Goal: Information Seeking & Learning: Learn about a topic

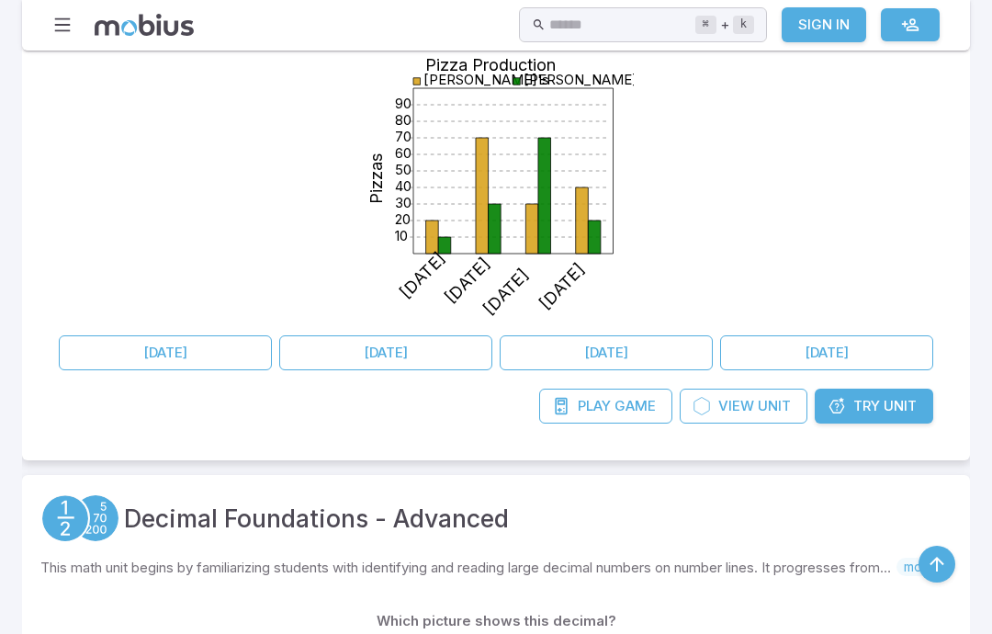
scroll to position [576, 0]
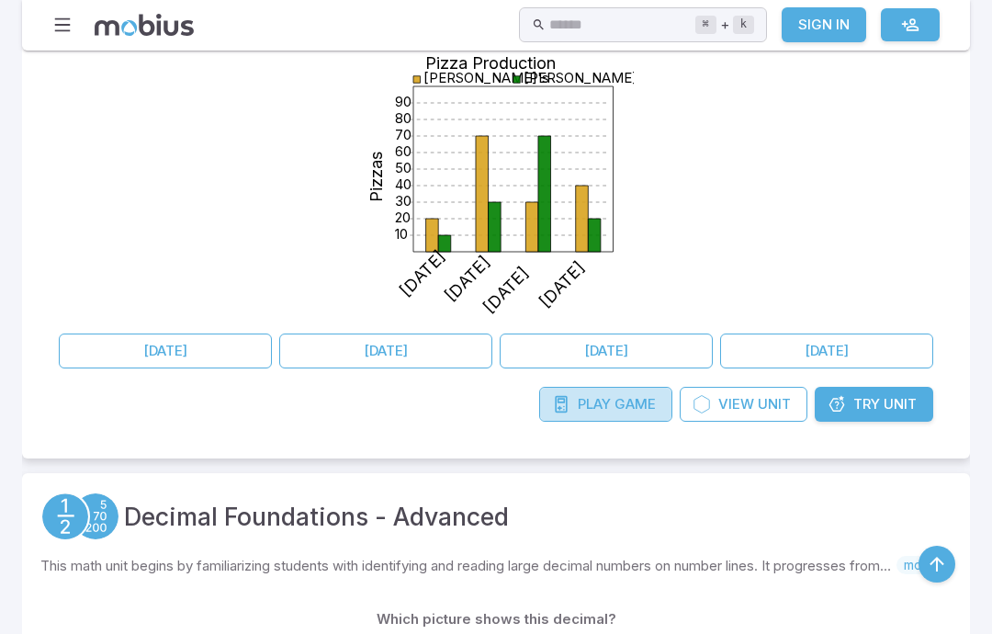
click at [588, 400] on span "Play" at bounding box center [594, 404] width 33 height 20
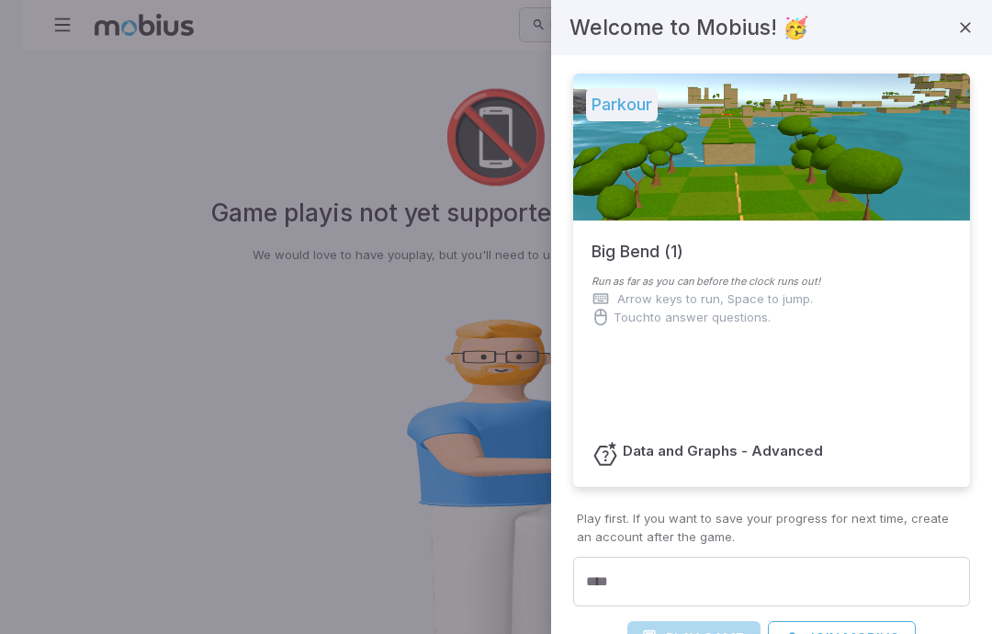
click at [344, 372] on div at bounding box center [496, 317] width 992 height 634
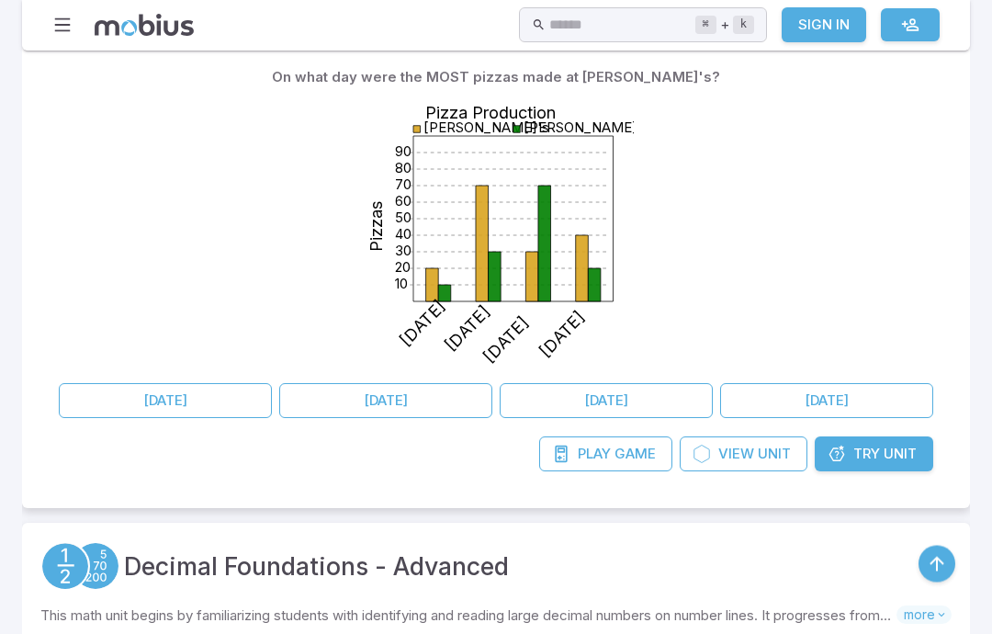
scroll to position [526, 0]
click at [731, 451] on span "View" at bounding box center [736, 453] width 36 height 20
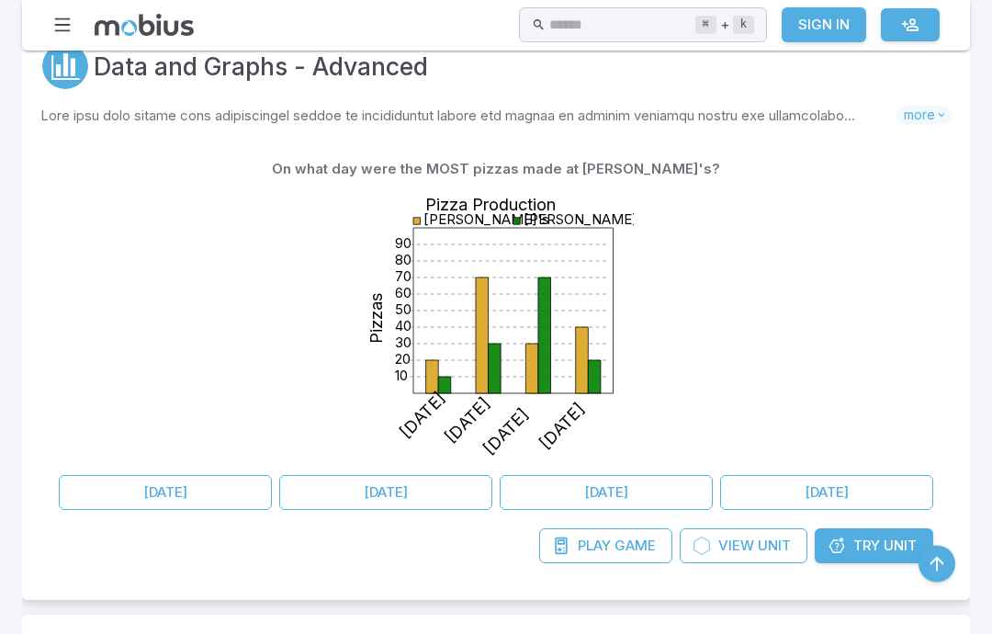
scroll to position [434, 0]
click at [725, 544] on span "View" at bounding box center [736, 545] width 36 height 20
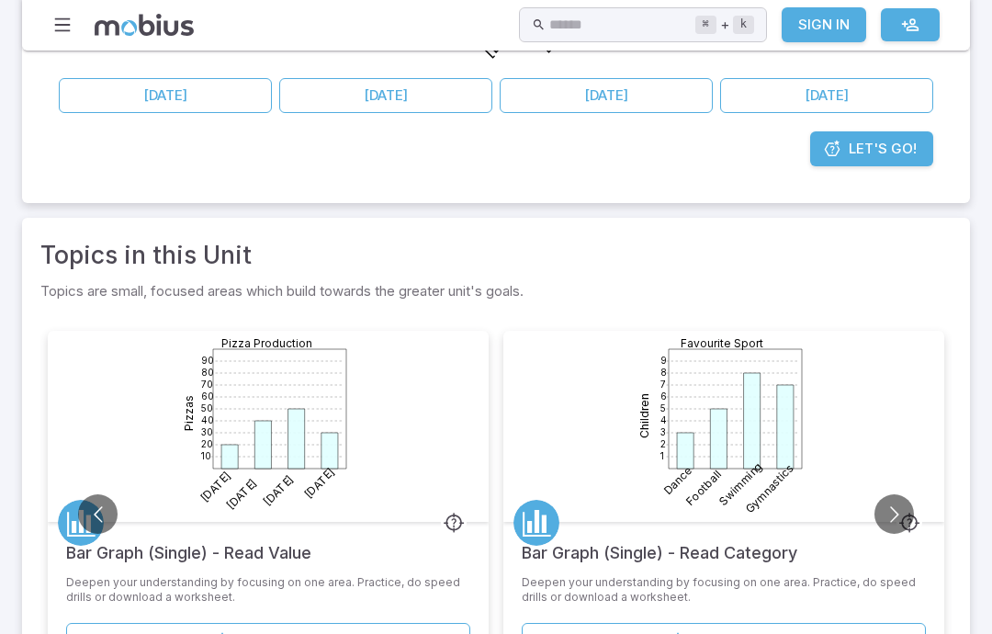
scroll to position [623, 0]
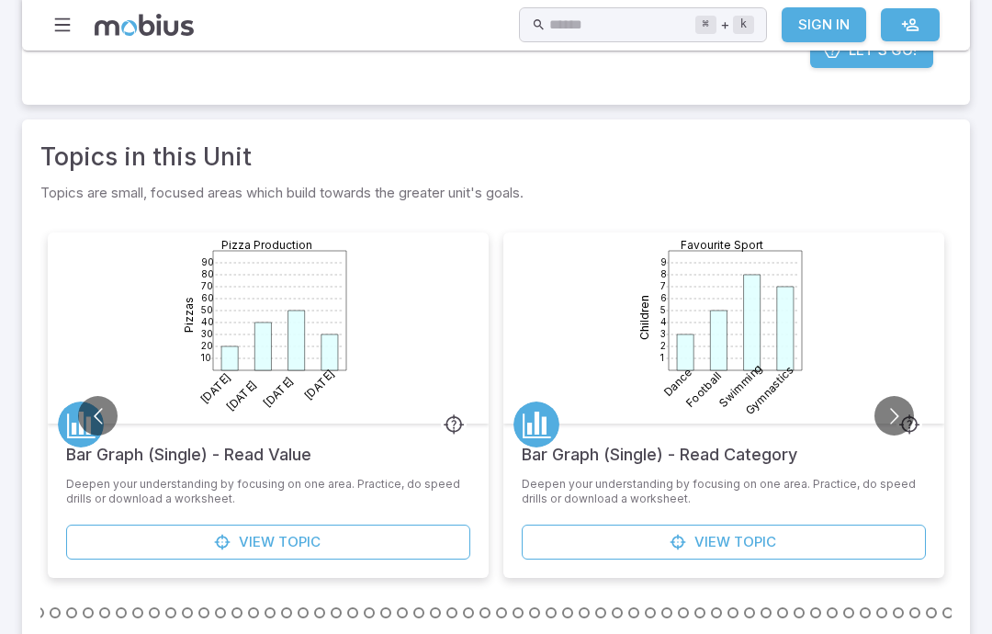
click at [101, 417] on button "Go to previous slide" at bounding box center [97, 415] width 39 height 39
click at [340, 540] on link "View Topic" at bounding box center [268, 541] width 404 height 35
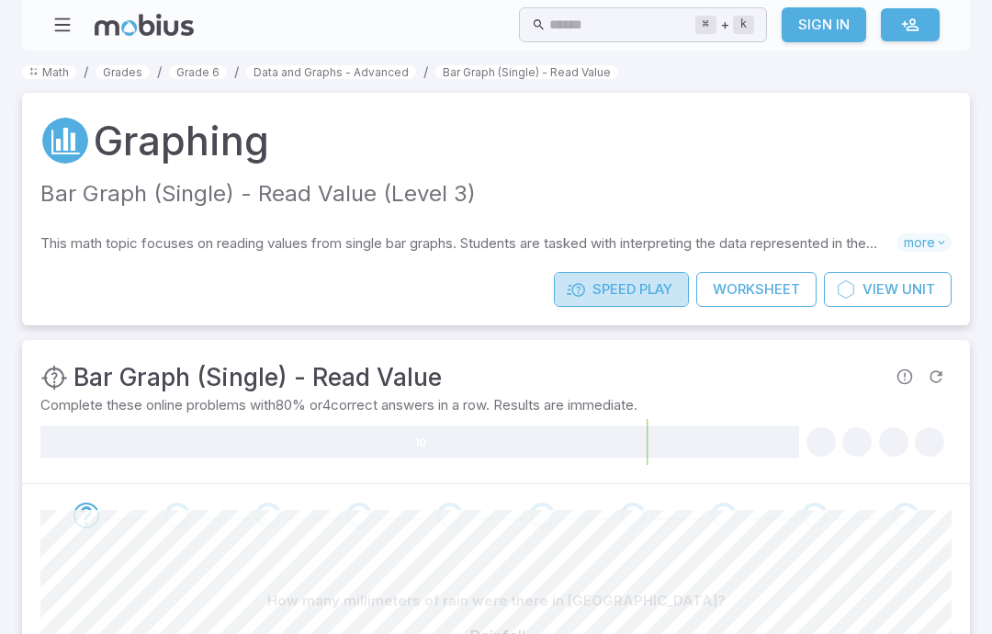
click at [607, 286] on span "Speed" at bounding box center [613, 289] width 43 height 20
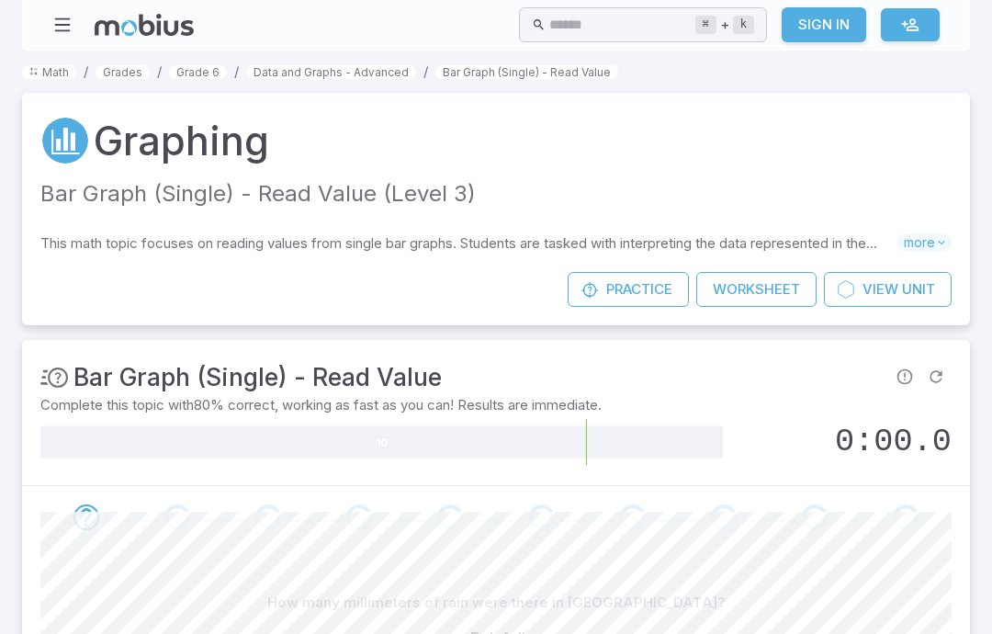
click at [617, 286] on span "Practice" at bounding box center [639, 289] width 66 height 20
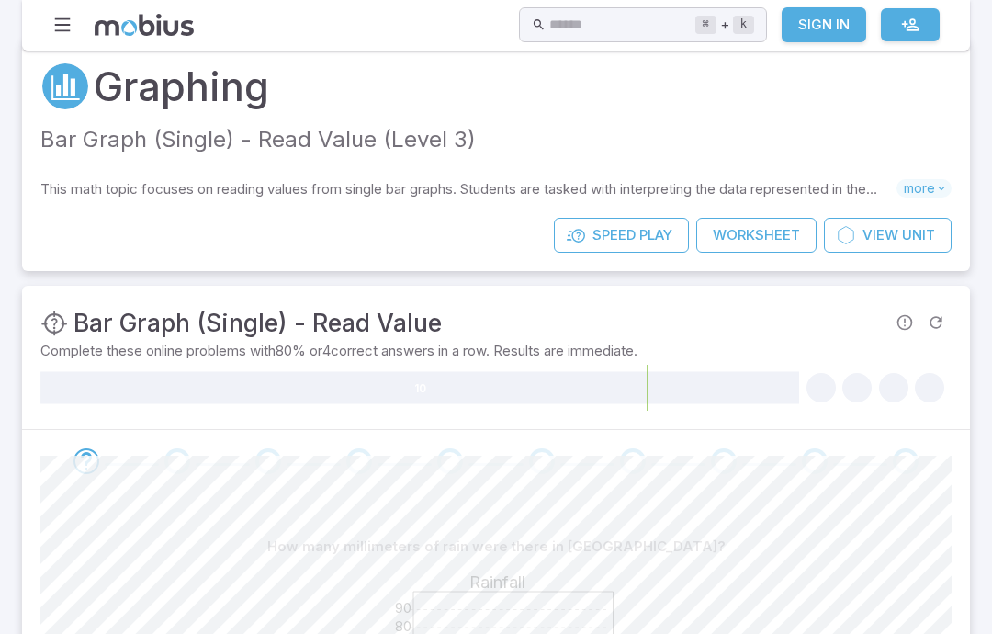
scroll to position [54, 0]
click at [932, 318] on icon "Refresh Question" at bounding box center [935, 322] width 18 height 18
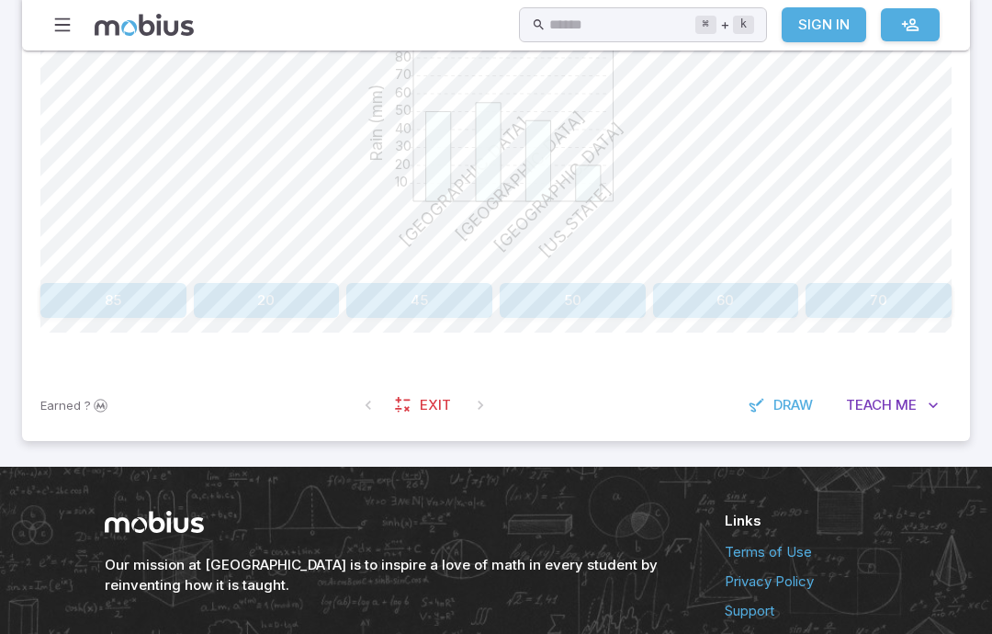
scroll to position [635, 0]
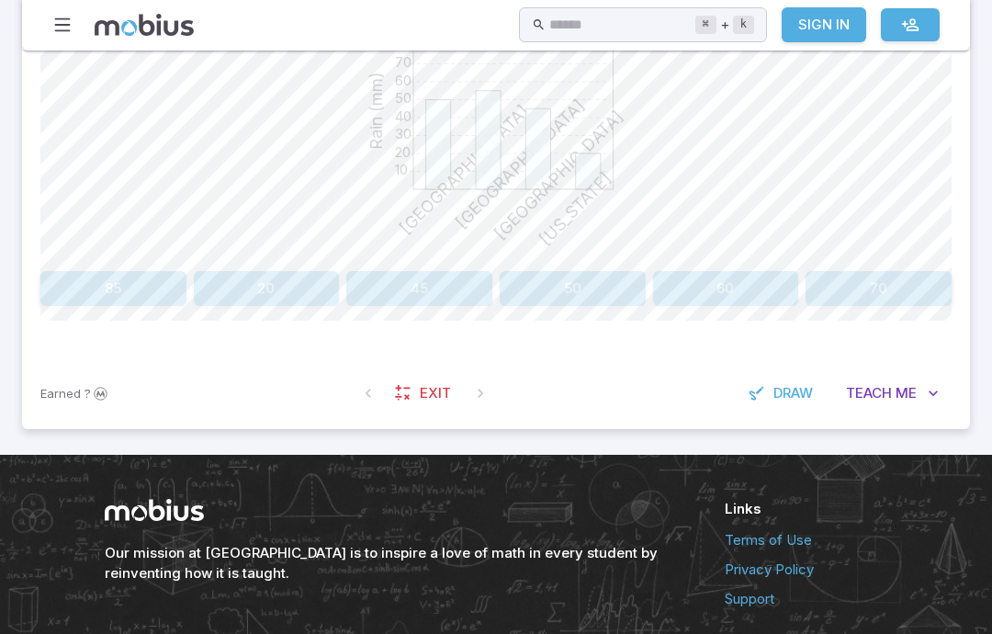
click at [886, 392] on span "Teach" at bounding box center [869, 393] width 46 height 20
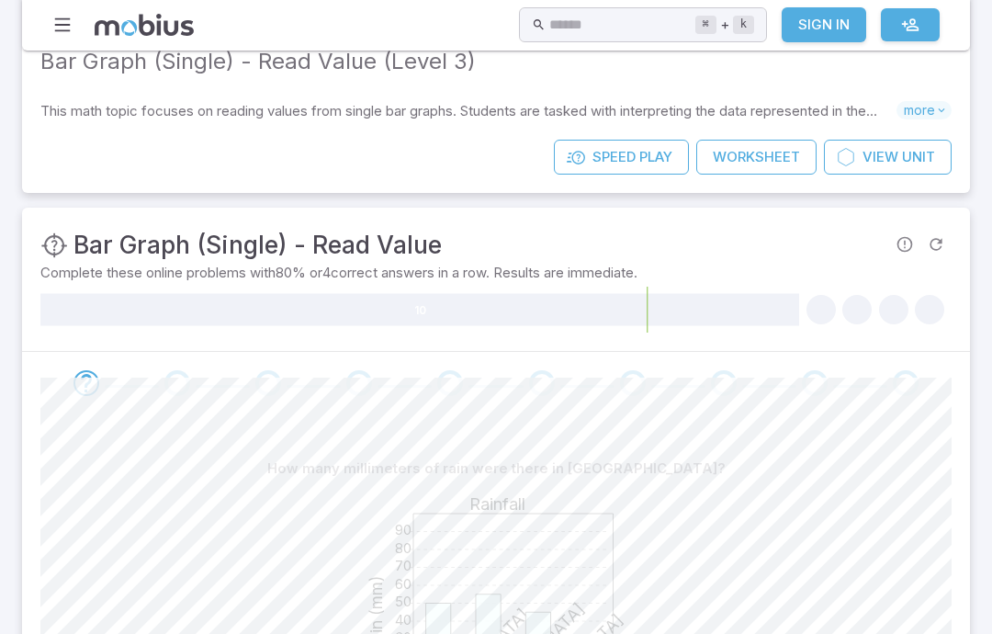
scroll to position [0, 0]
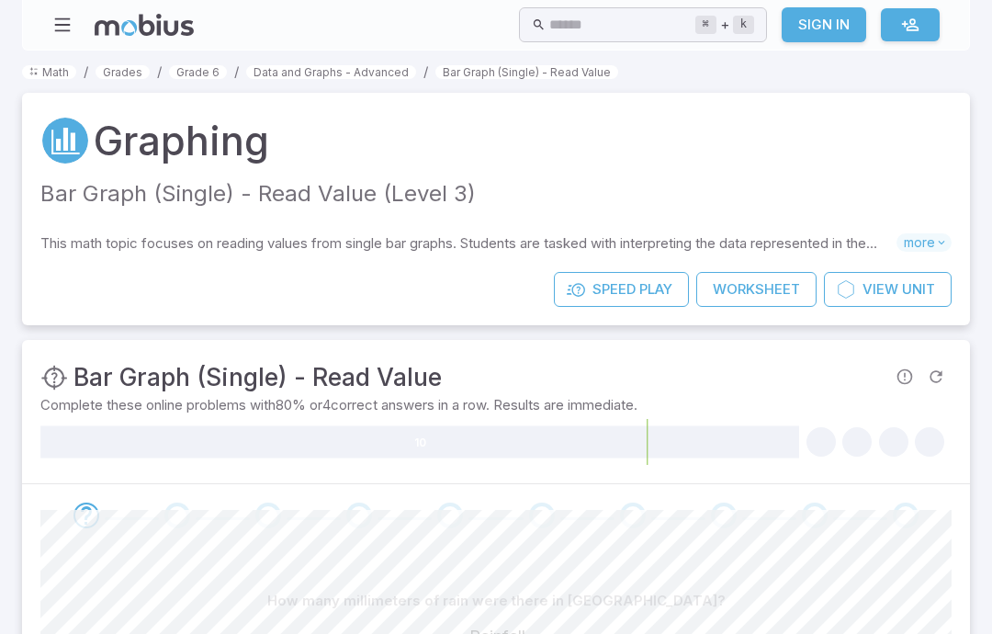
click at [62, 71] on link "Math" at bounding box center [49, 72] width 54 height 14
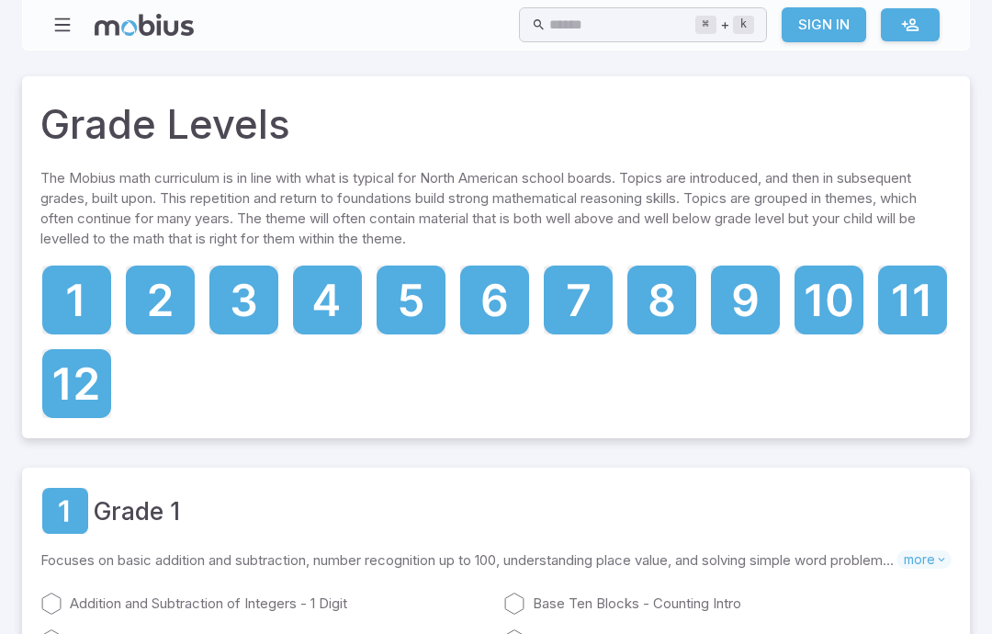
click at [488, 305] on icon at bounding box center [494, 299] width 24 height 33
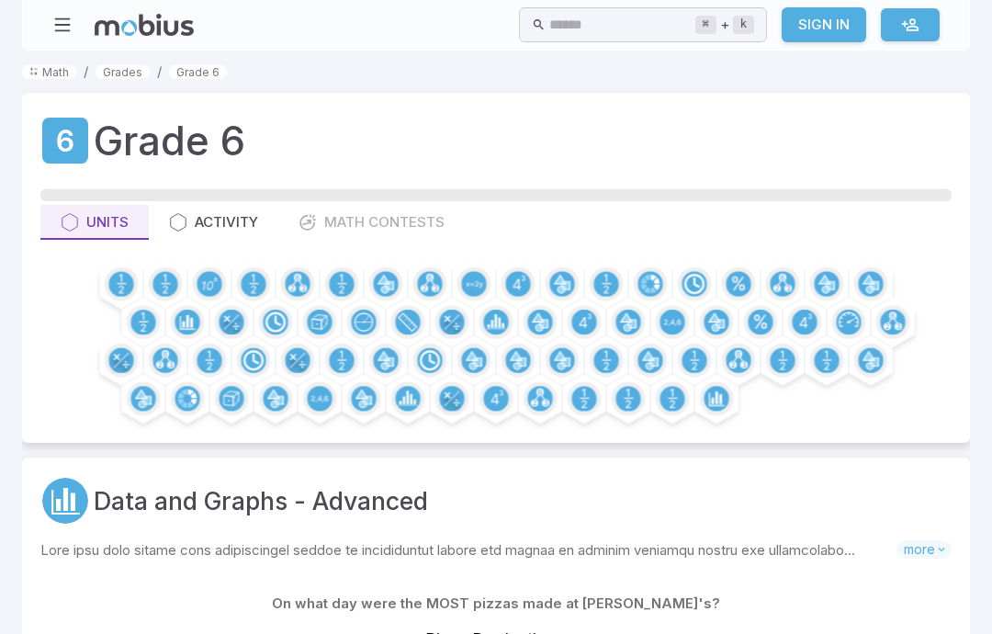
click at [121, 281] on circle at bounding box center [120, 283] width 25 height 25
click at [171, 284] on circle at bounding box center [164, 283] width 25 height 25
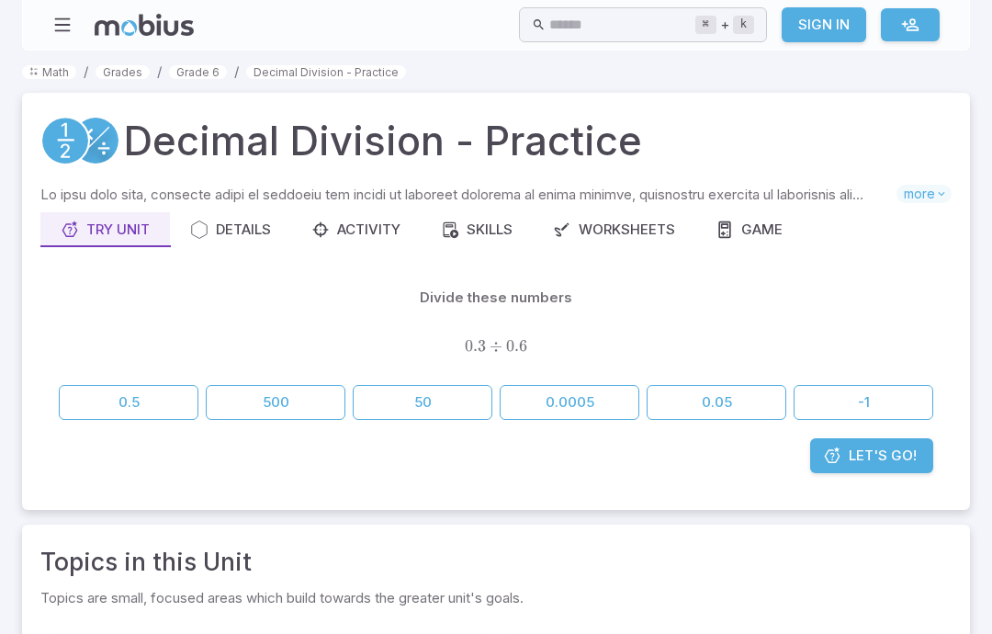
click at [571, 227] on icon "button" at bounding box center [562, 229] width 18 height 18
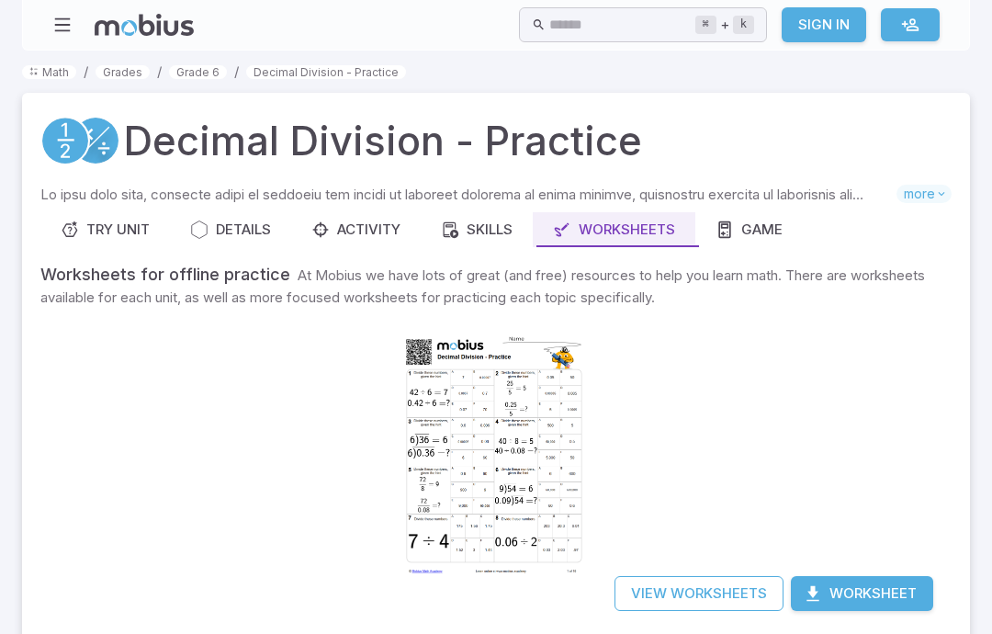
click at [402, 420] on div at bounding box center [495, 454] width 187 height 264
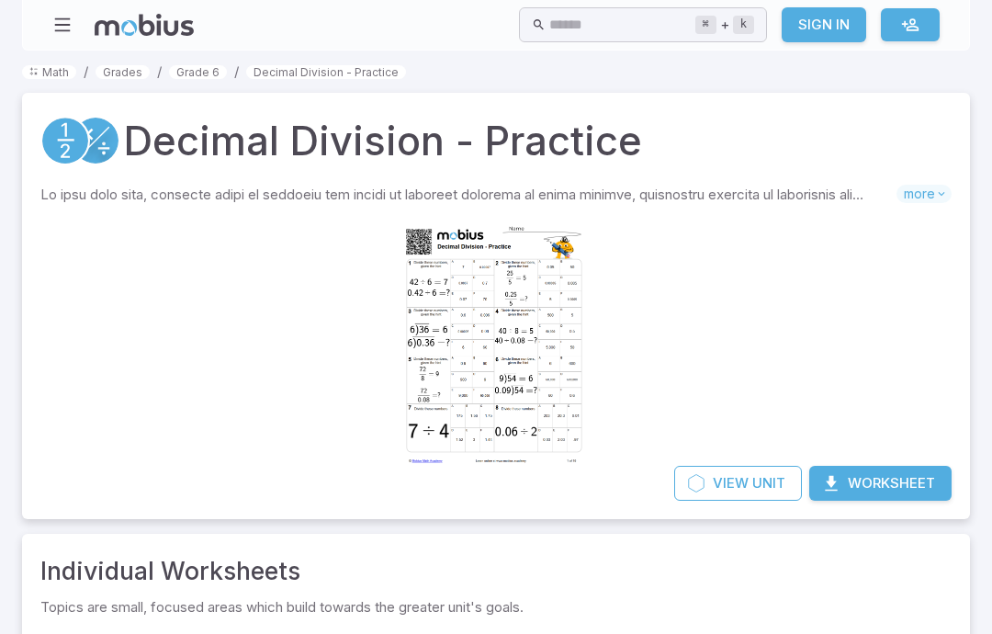
click at [402, 322] on div at bounding box center [495, 344] width 187 height 264
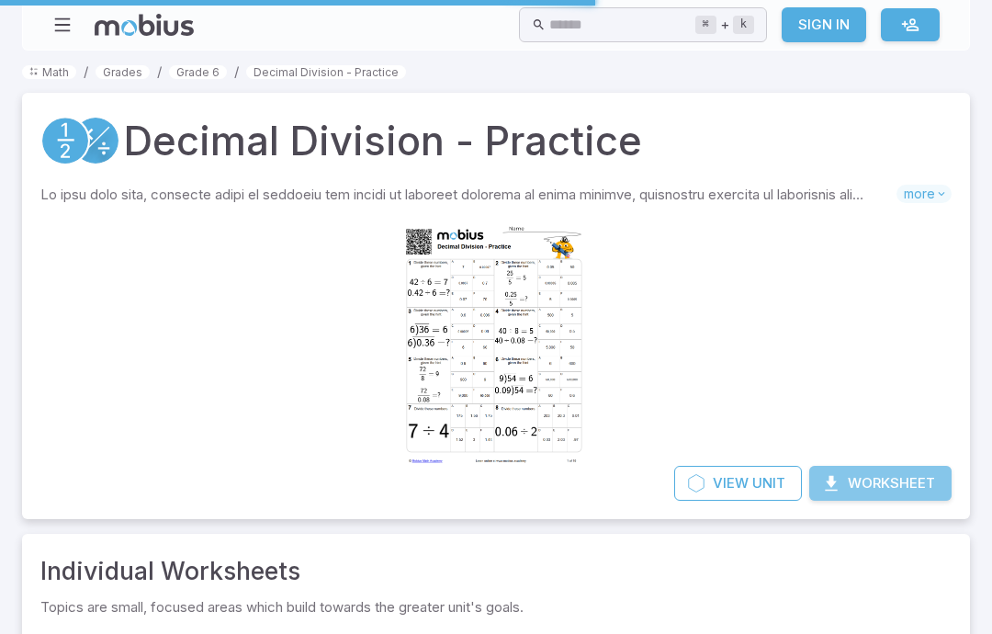
click at [889, 484] on button "Worksheet" at bounding box center [880, 482] width 142 height 35
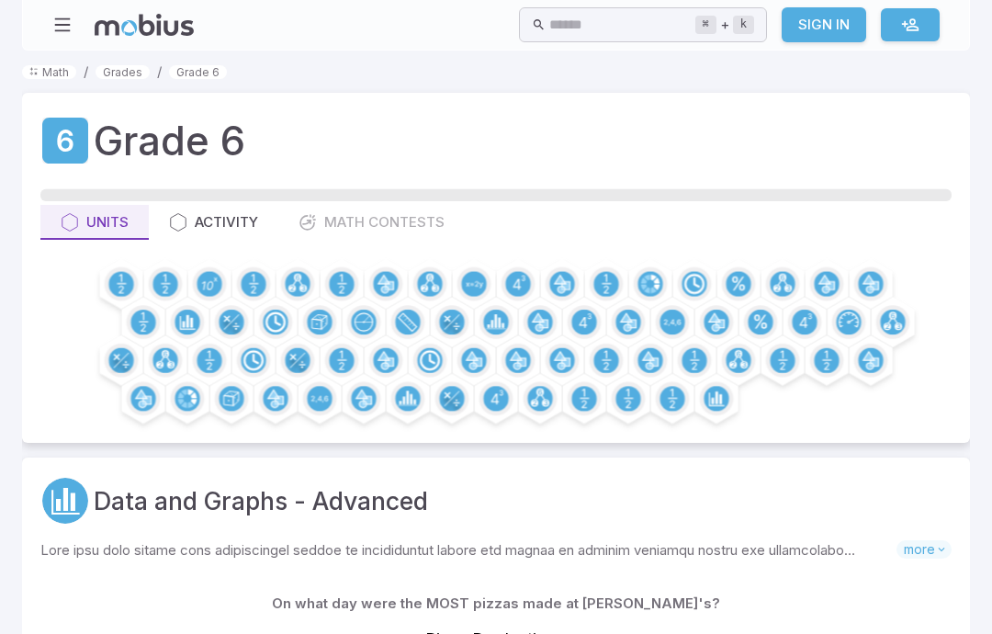
click at [129, 283] on circle at bounding box center [120, 283] width 25 height 25
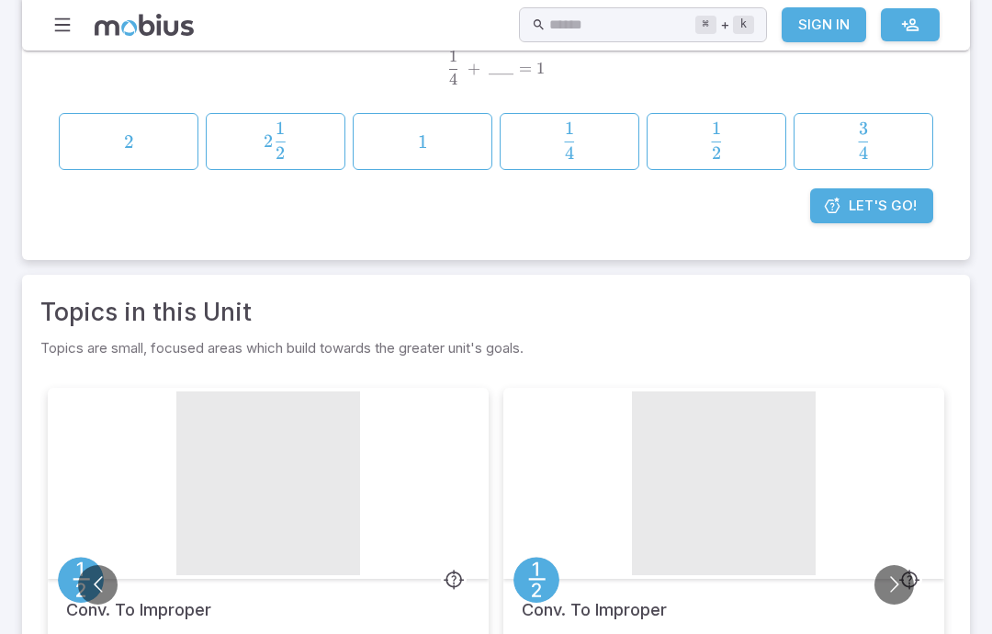
scroll to position [343, 0]
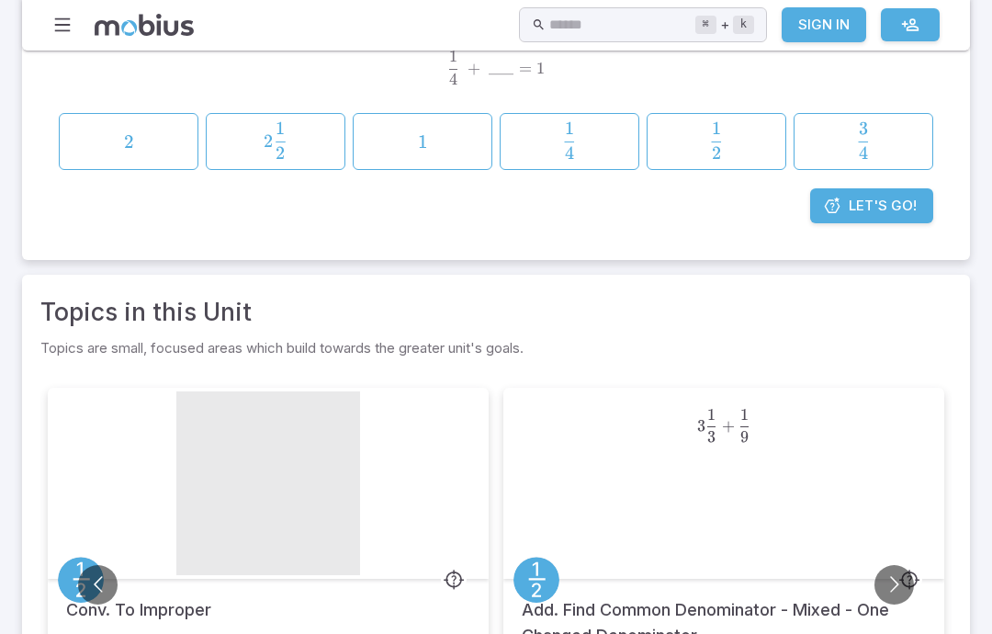
click at [878, 207] on span "Let's Go!" at bounding box center [882, 206] width 68 height 20
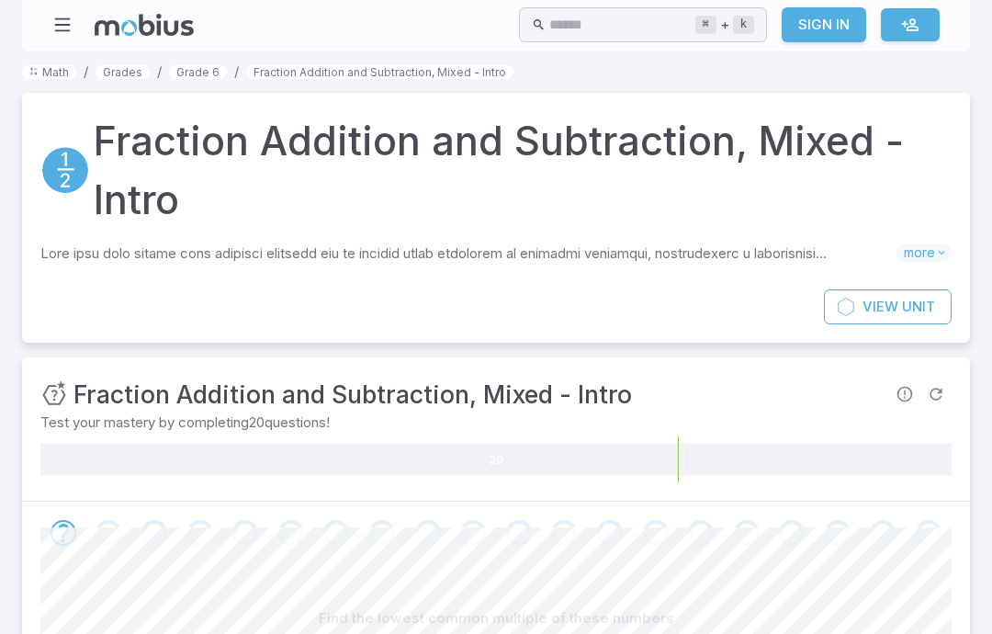
click at [920, 252] on span "more" at bounding box center [923, 252] width 55 height 18
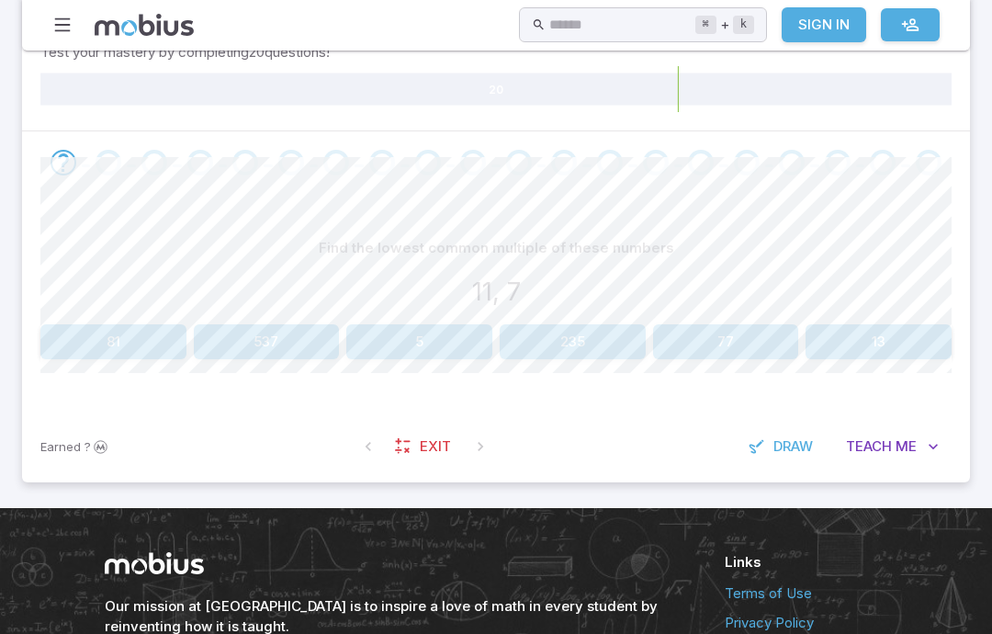
scroll to position [637, 0]
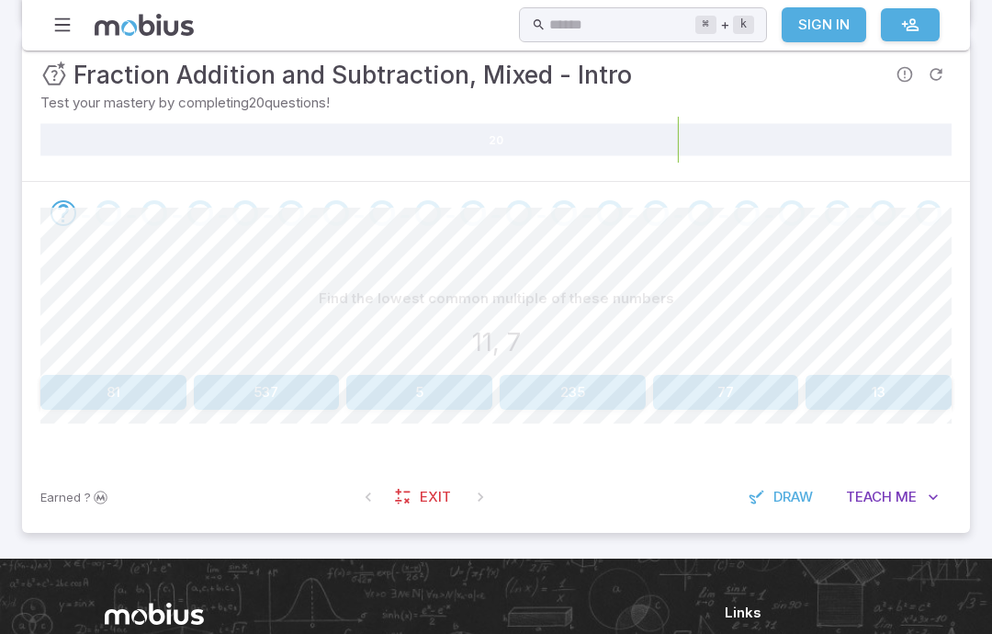
click at [477, 498] on span at bounding box center [480, 496] width 33 height 33
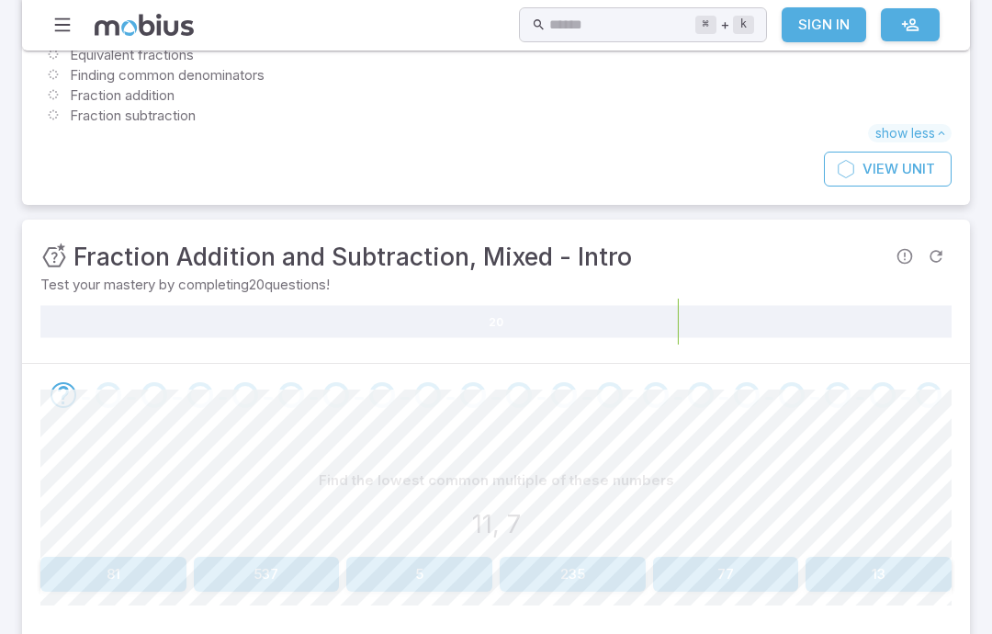
scroll to position [480, 0]
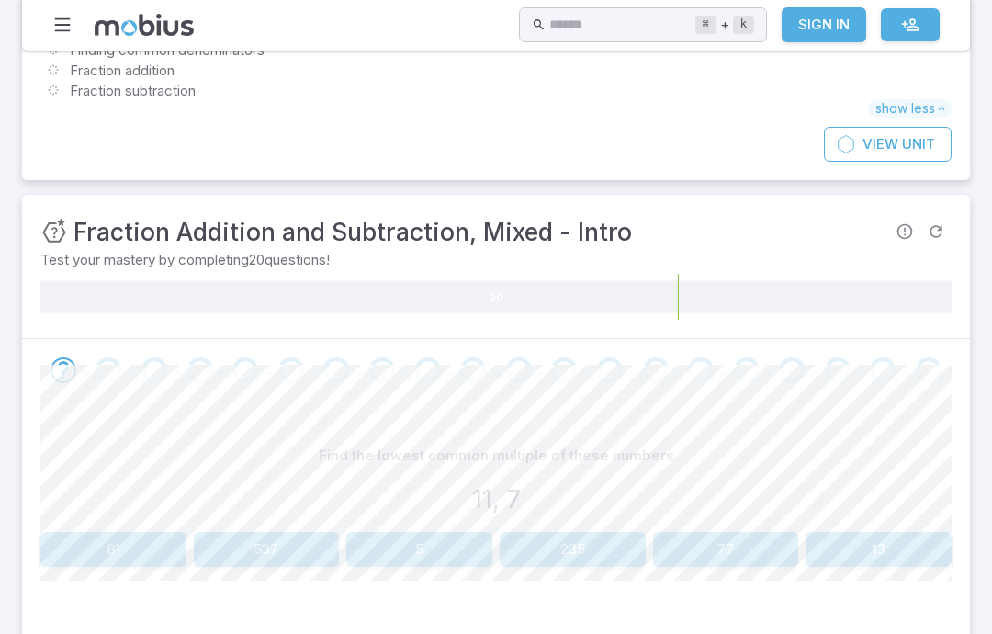
click at [746, 540] on button "77" at bounding box center [726, 549] width 146 height 35
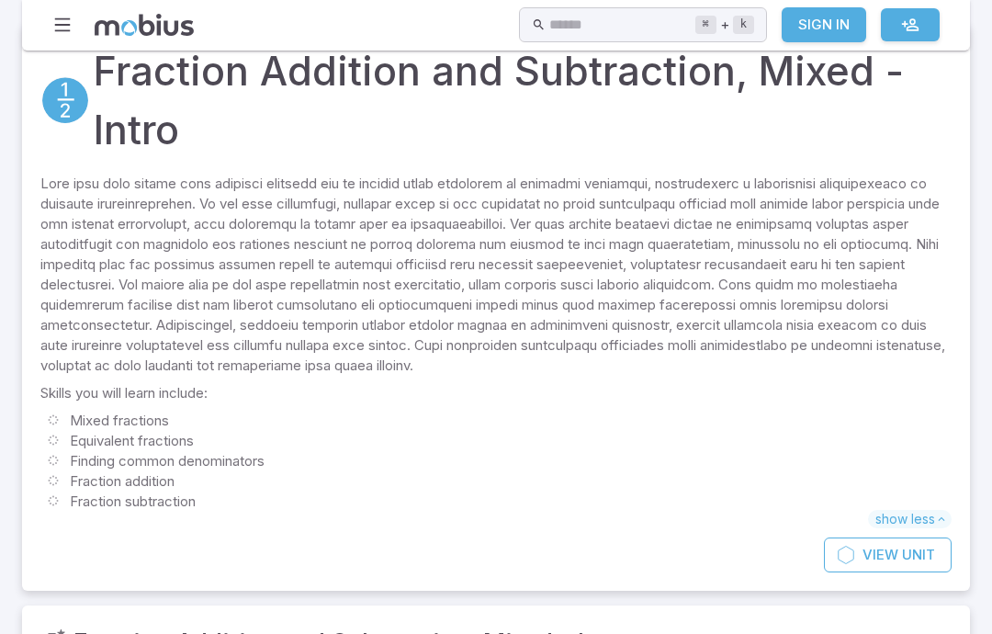
scroll to position [0, 0]
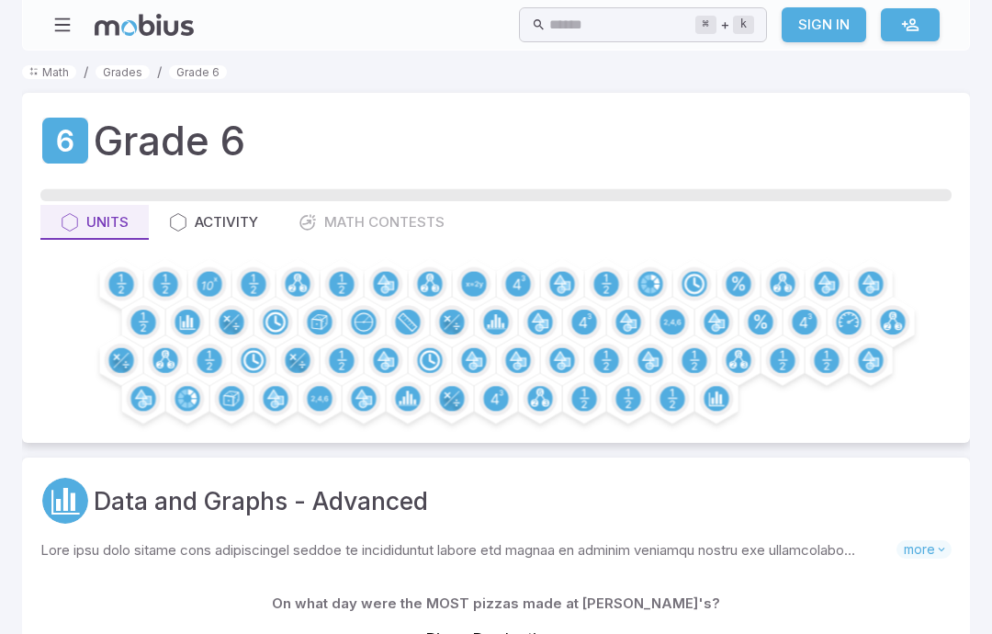
click at [127, 266] on div at bounding box center [122, 283] width 34 height 34
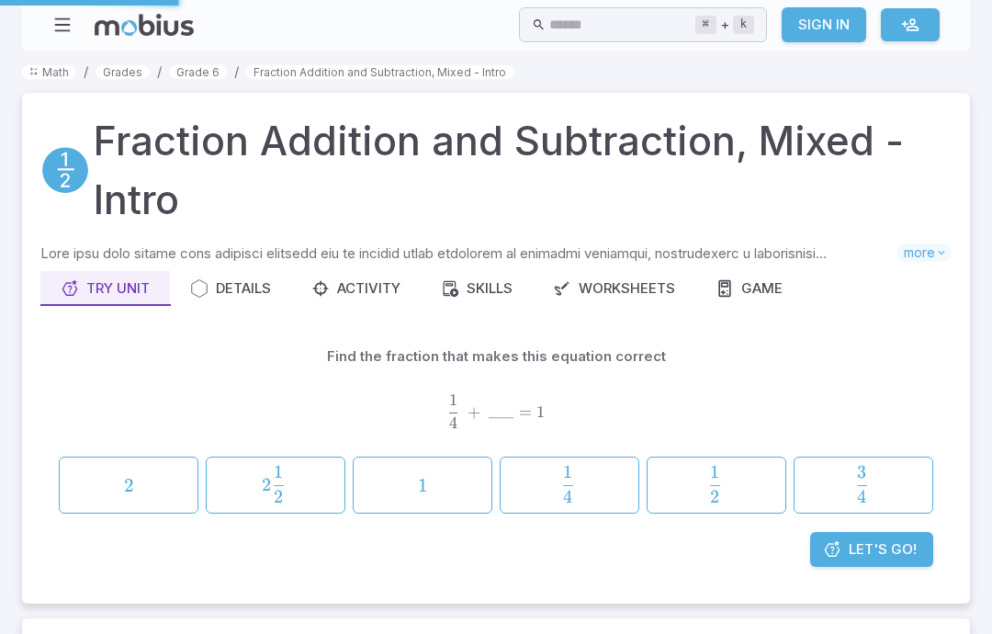
click at [125, 281] on div "Try Unit" at bounding box center [105, 288] width 89 height 20
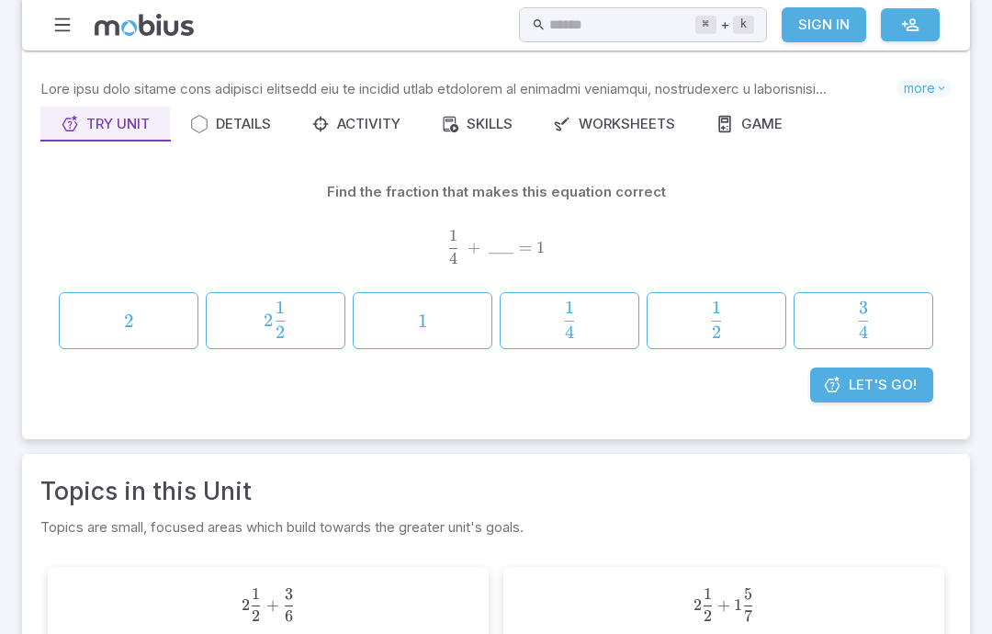
scroll to position [173, 0]
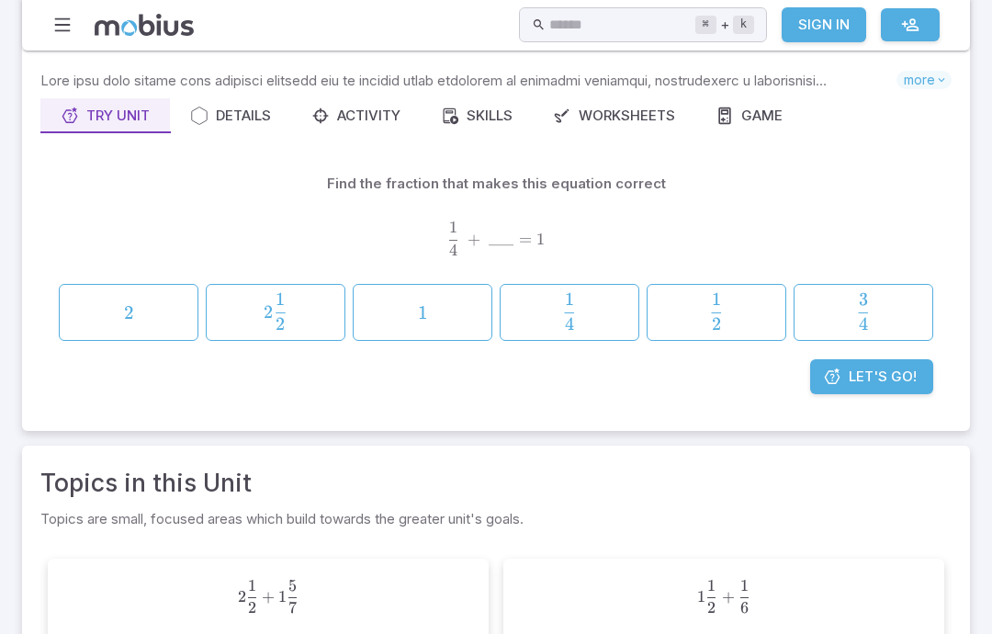
click at [871, 381] on span "Let's Go!" at bounding box center [882, 376] width 68 height 20
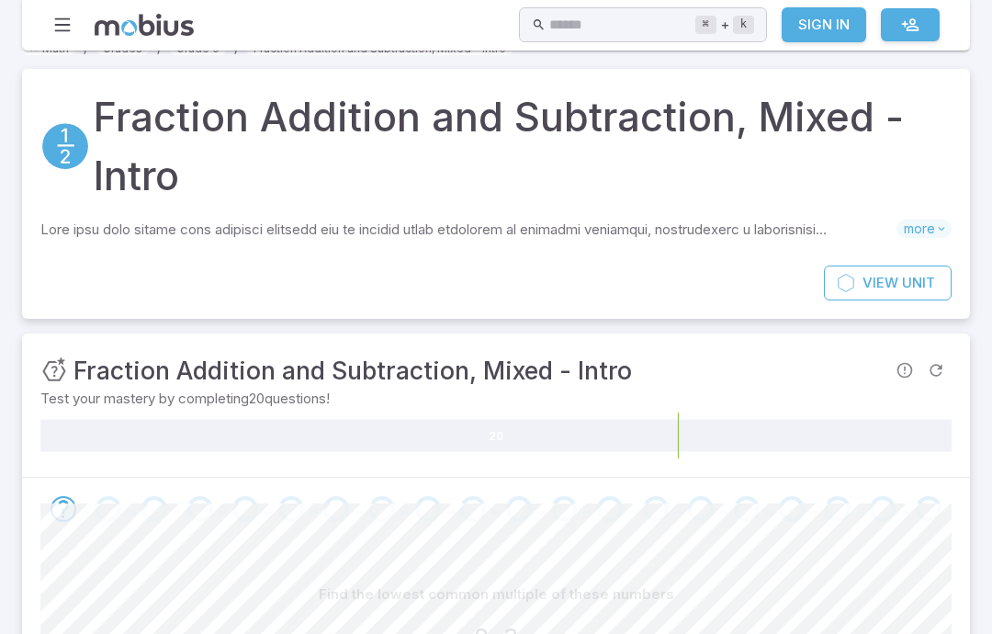
scroll to position [24, 0]
click at [918, 224] on span "more" at bounding box center [923, 228] width 55 height 18
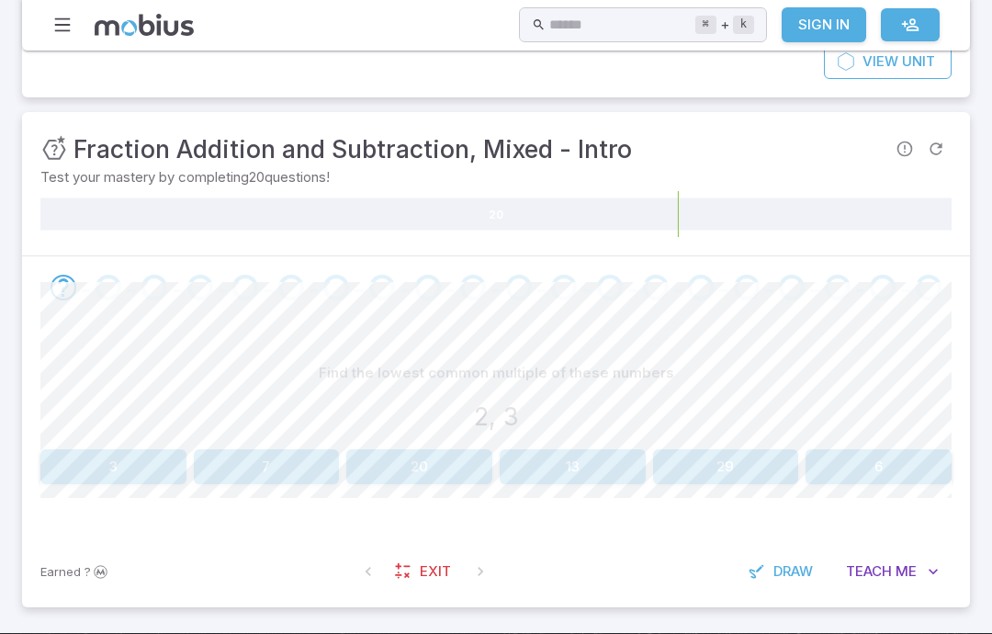
scroll to position [575, 0]
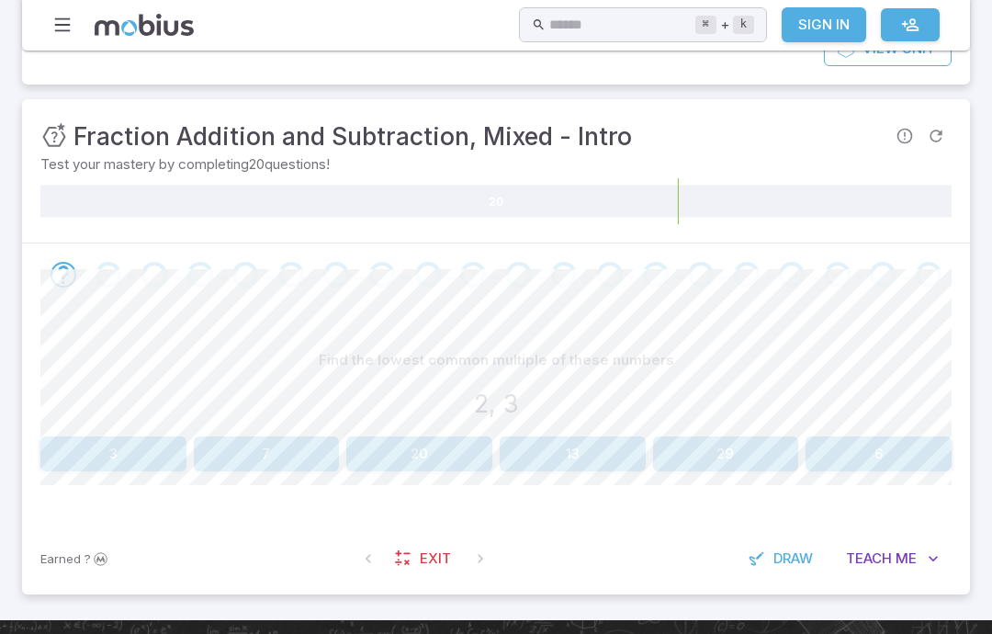
click at [898, 551] on span "Me" at bounding box center [905, 559] width 21 height 20
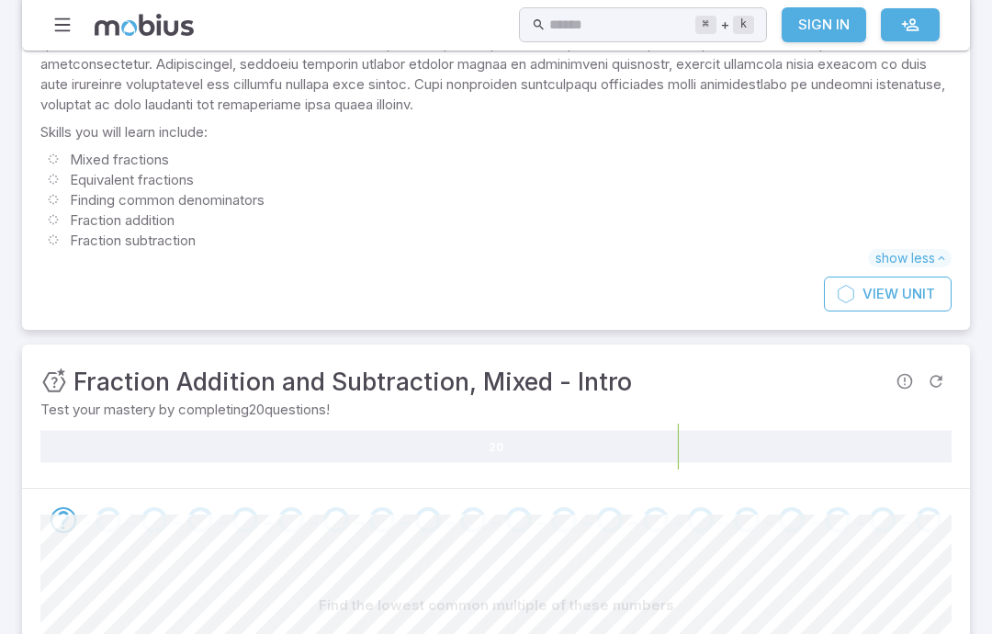
scroll to position [0, 0]
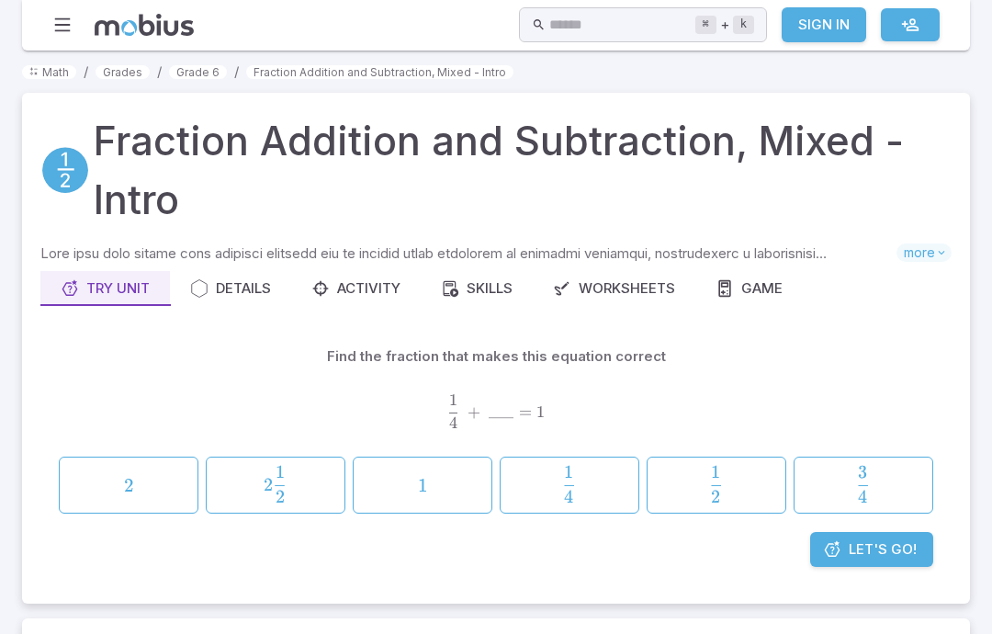
scroll to position [173, 0]
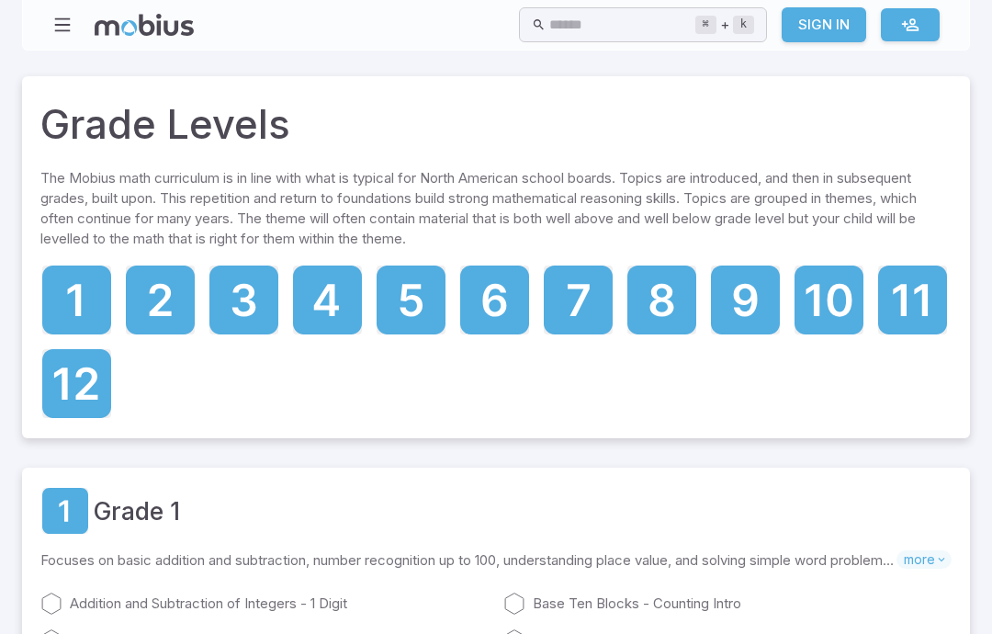
click at [496, 295] on icon at bounding box center [494, 299] width 69 height 69
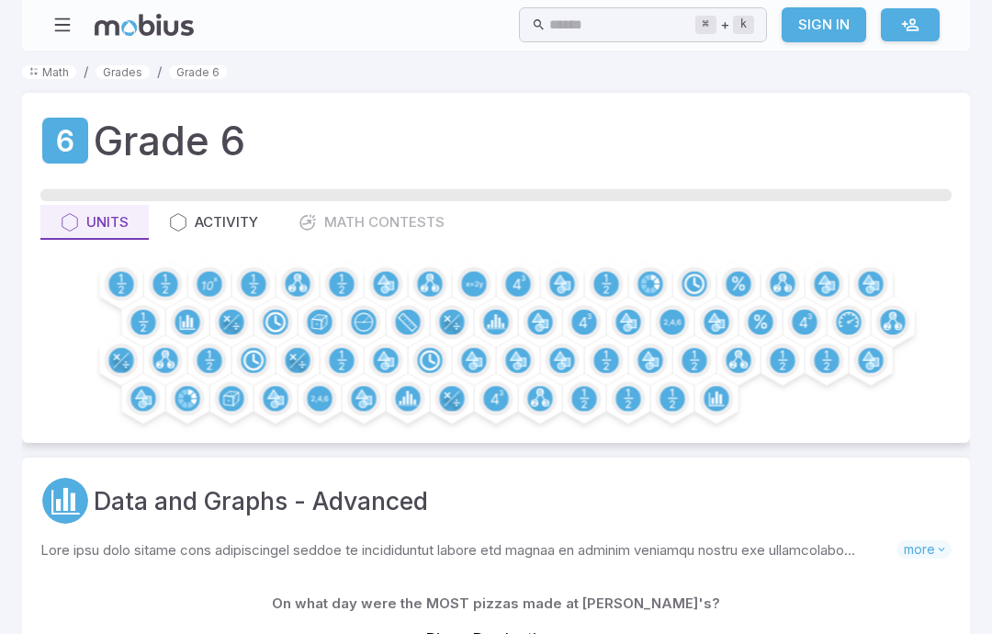
click at [229, 233] on button "Activity" at bounding box center [213, 222] width 129 height 35
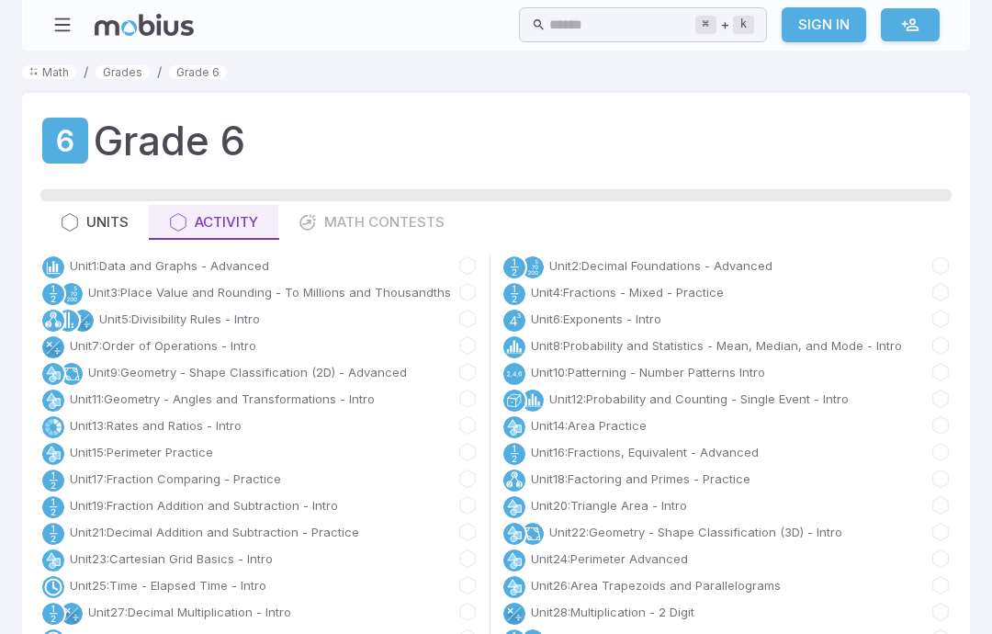
click at [376, 228] on div "Units Activity Math Contests" at bounding box center [495, 222] width 911 height 35
click at [118, 209] on button "Units" at bounding box center [94, 222] width 108 height 35
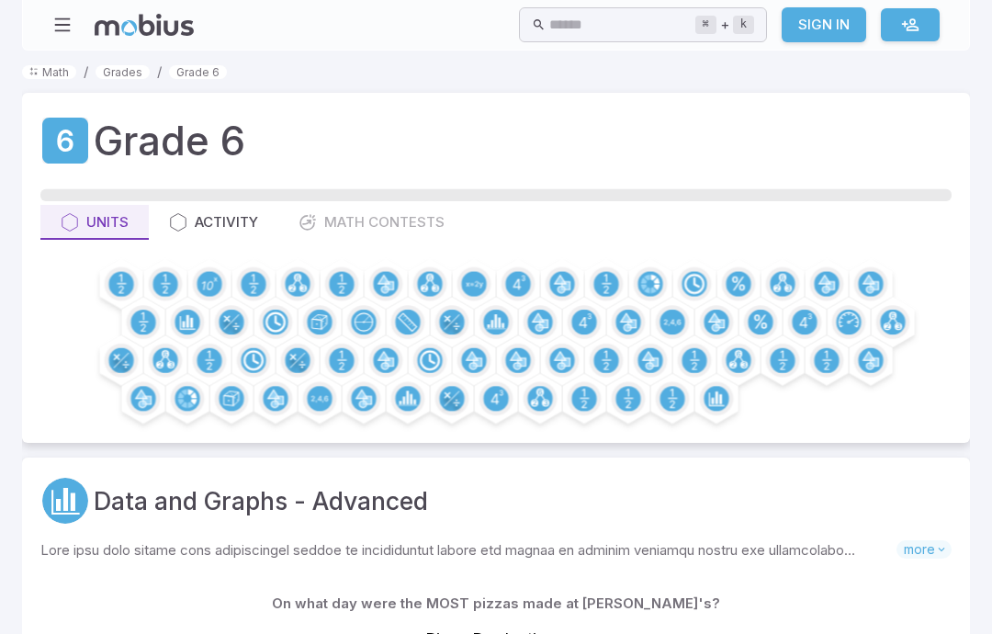
click at [130, 271] on icon at bounding box center [120, 283] width 25 height 25
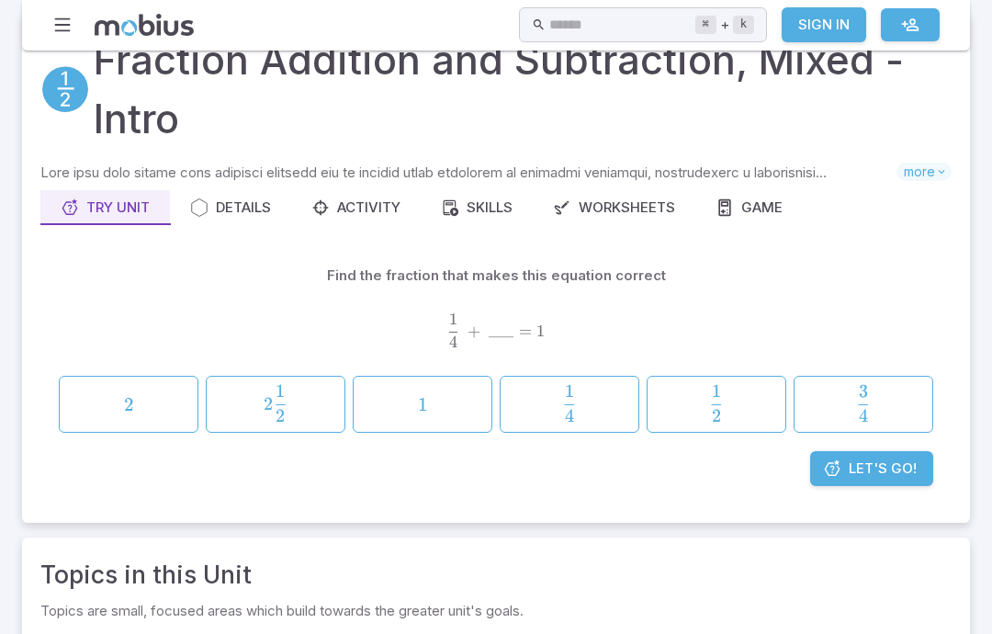
scroll to position [86, 0]
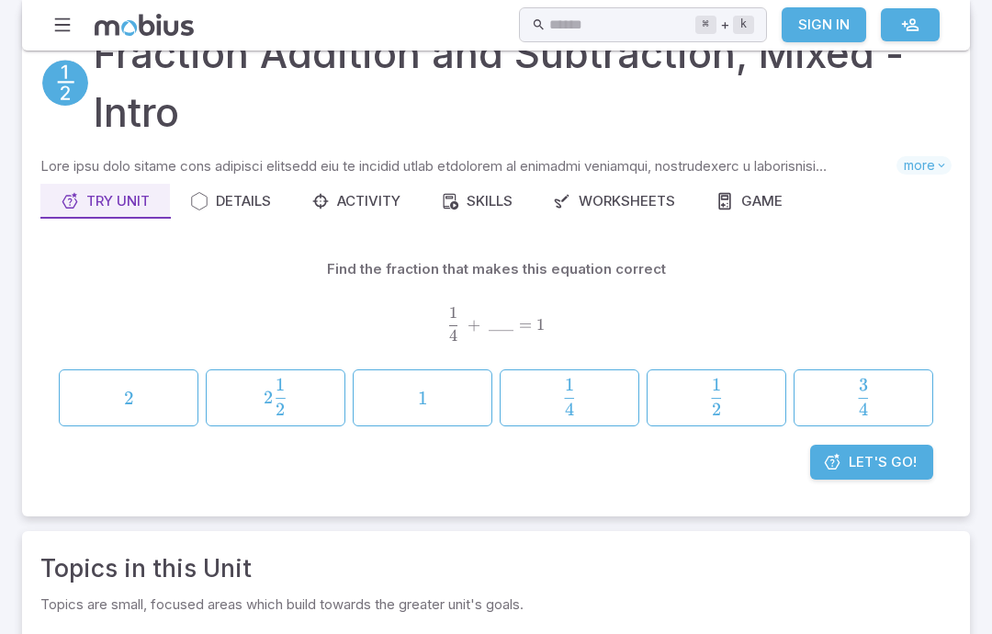
click at [167, 392] on span "2" at bounding box center [128, 398] width 126 height 23
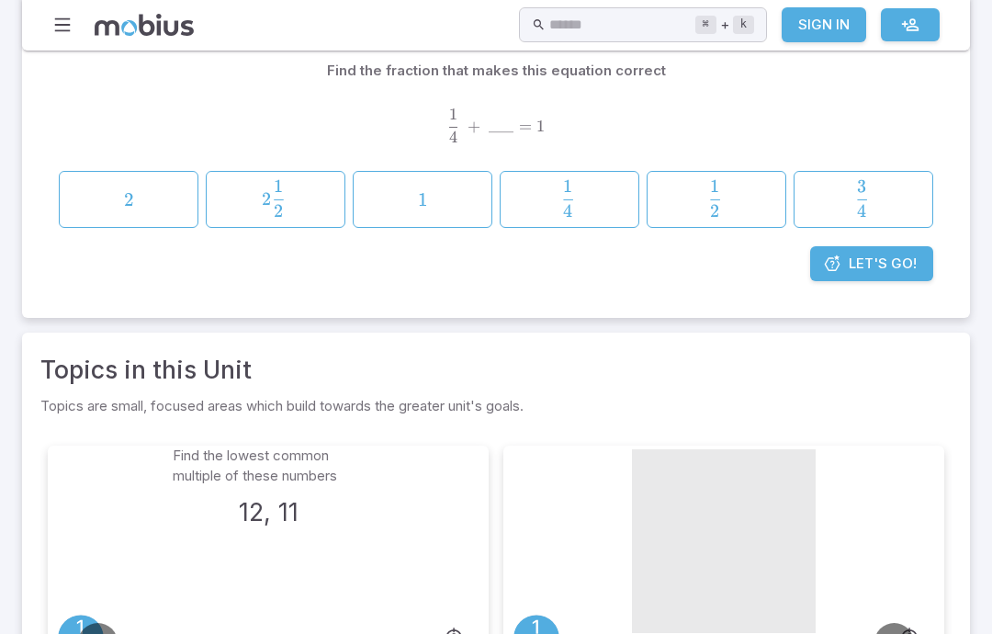
scroll to position [161, 0]
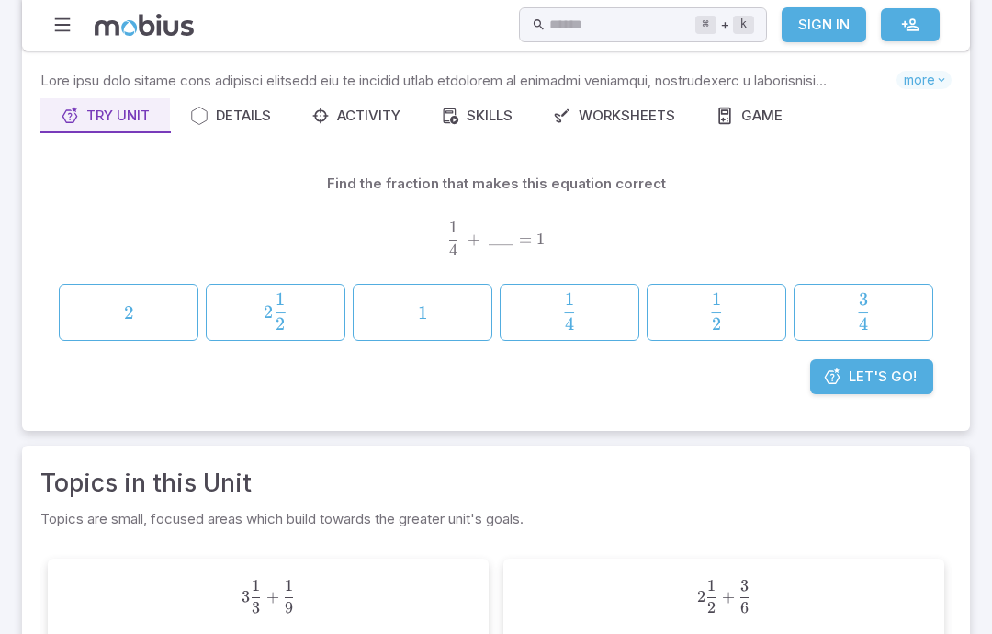
click at [464, 285] on button "1 1 1" at bounding box center [423, 313] width 140 height 57
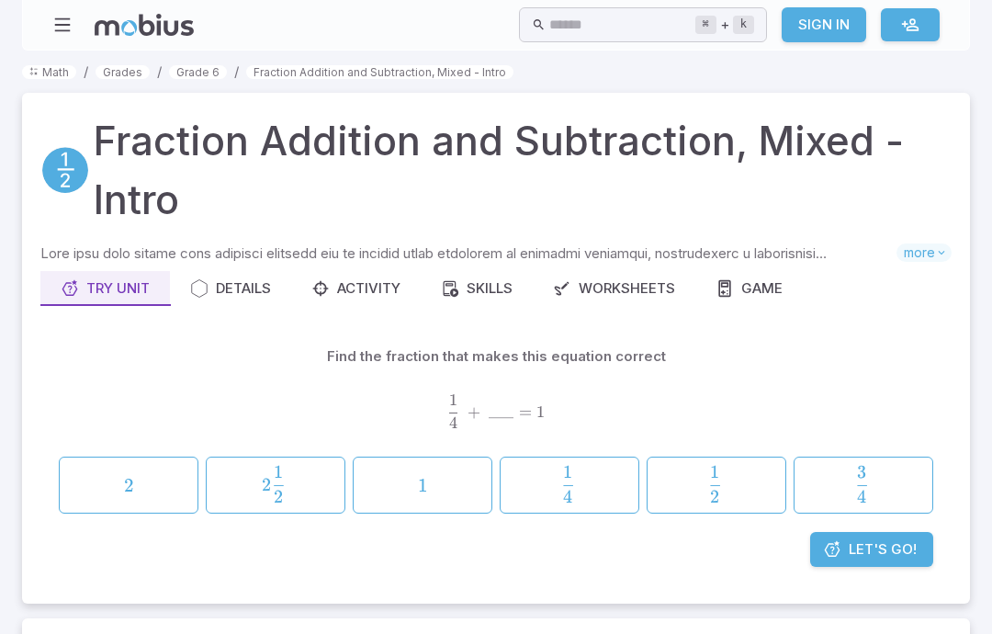
scroll to position [173, 0]
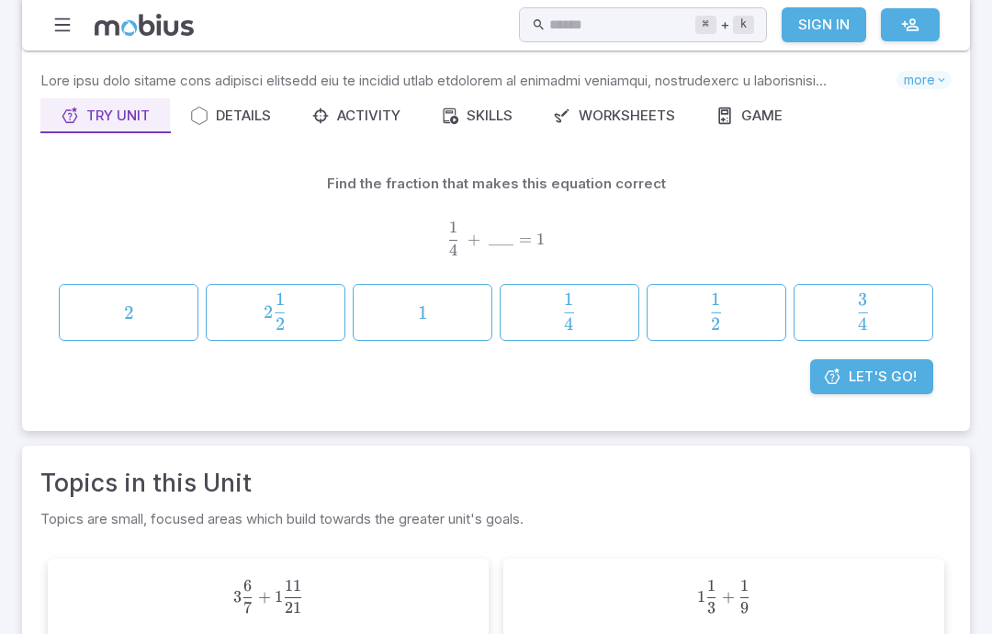
click at [117, 316] on span "2" at bounding box center [128, 312] width 126 height 23
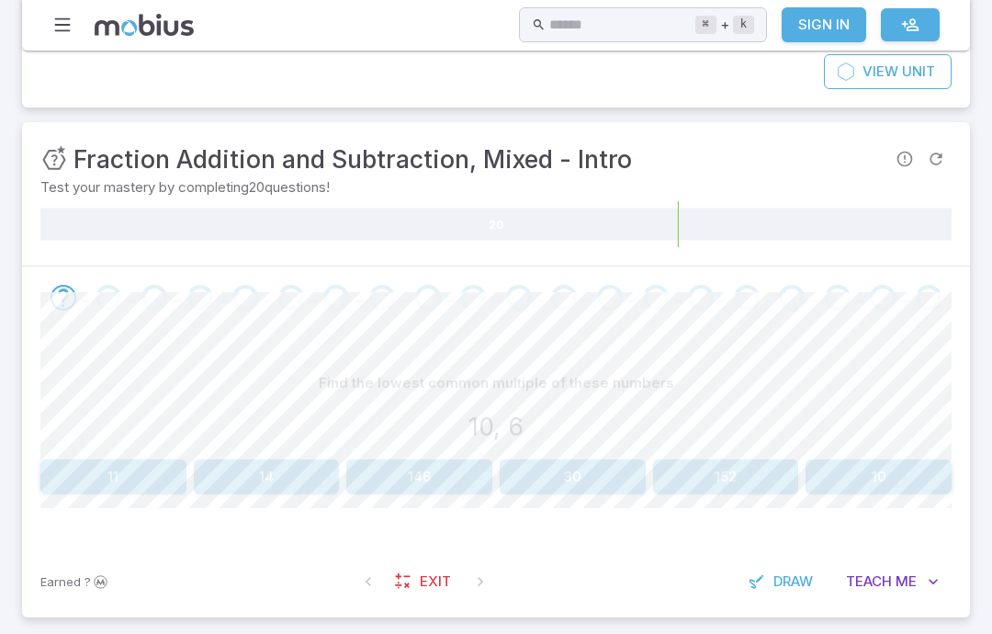
scroll to position [235, 0]
click at [599, 471] on button "30" at bounding box center [572, 476] width 146 height 35
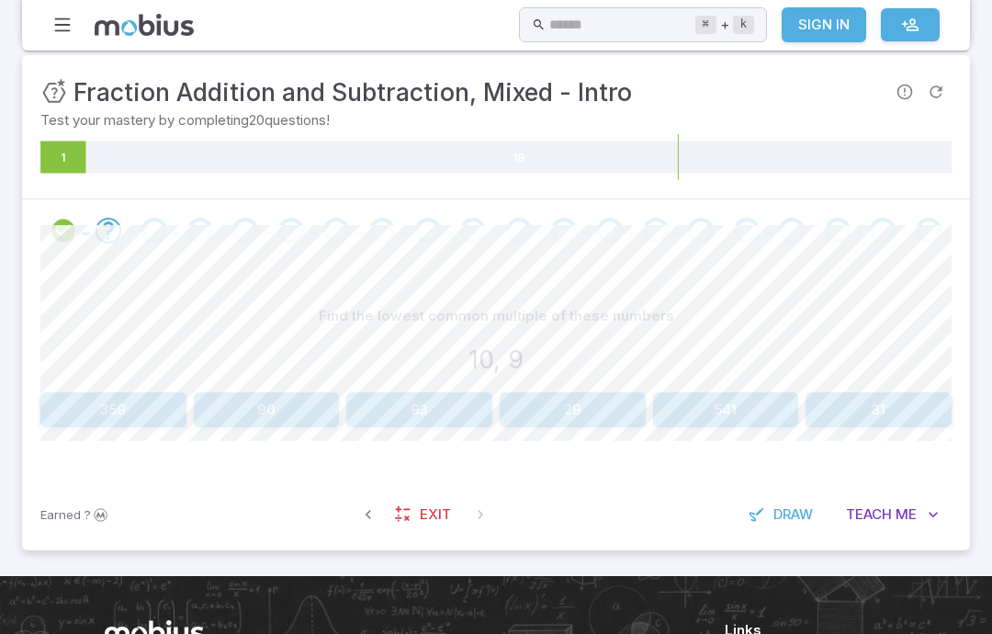
scroll to position [270, 0]
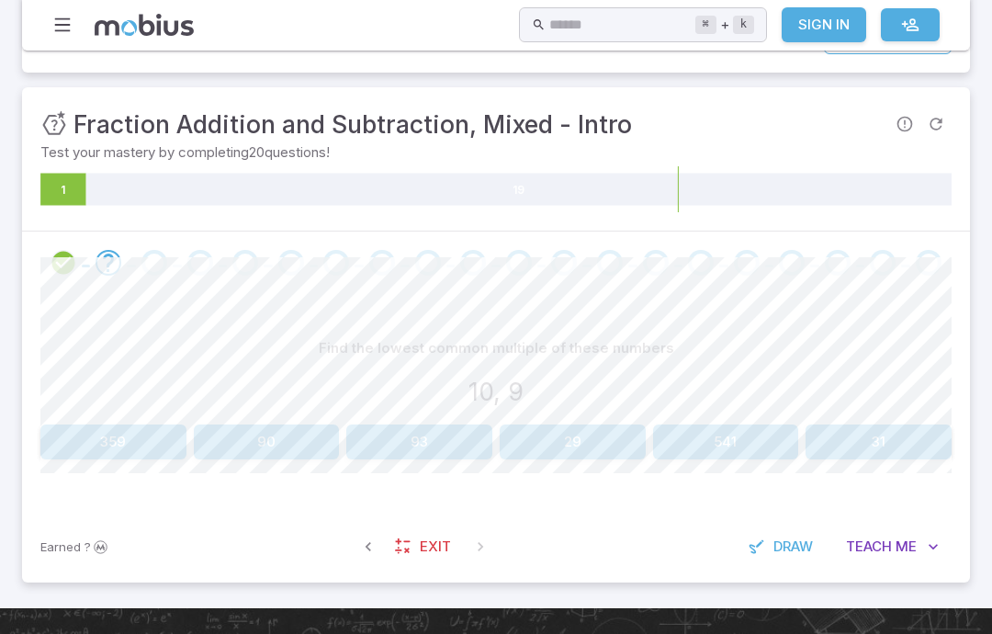
click at [253, 466] on div "Find the lowest common multiple of these numbers 10, 9 359 90 93 29 541 31" at bounding box center [495, 402] width 911 height 217
click at [301, 407] on div "Find the lowest common multiple of these numbers 10, 9" at bounding box center [495, 374] width 911 height 86
click at [300, 407] on div "Find the lowest common multiple of these numbers 10, 9" at bounding box center [495, 374] width 911 height 86
click at [309, 416] on div "Find the lowest common multiple of these numbers 10, 9 359 90 93 29 541 31" at bounding box center [495, 395] width 911 height 129
click at [308, 416] on div "Find the lowest common multiple of these numbers 10, 9 359 90 93 29 541 31" at bounding box center [495, 395] width 911 height 129
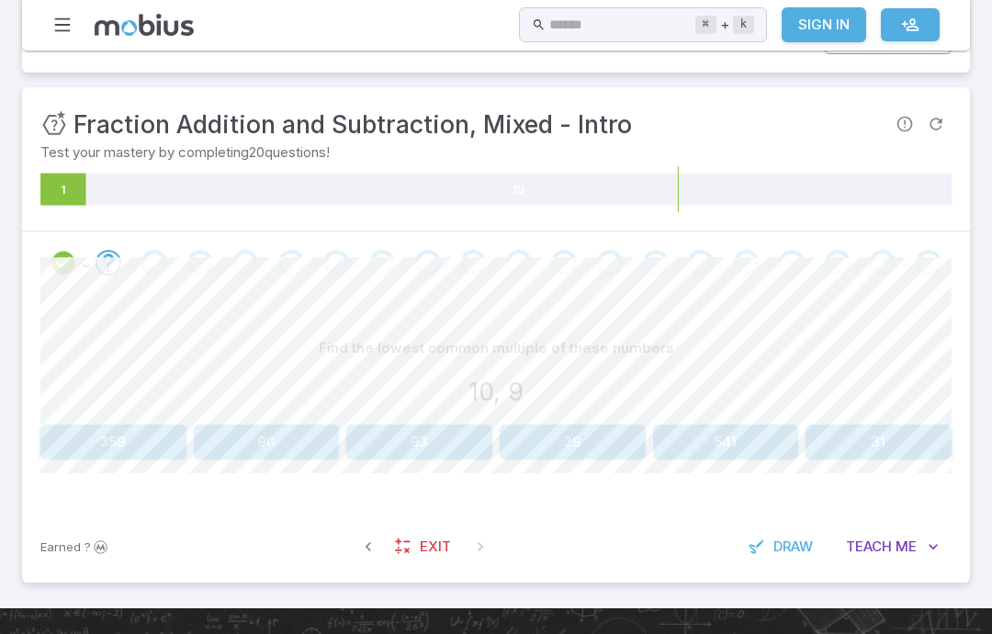
click at [327, 436] on button "90" at bounding box center [267, 441] width 146 height 35
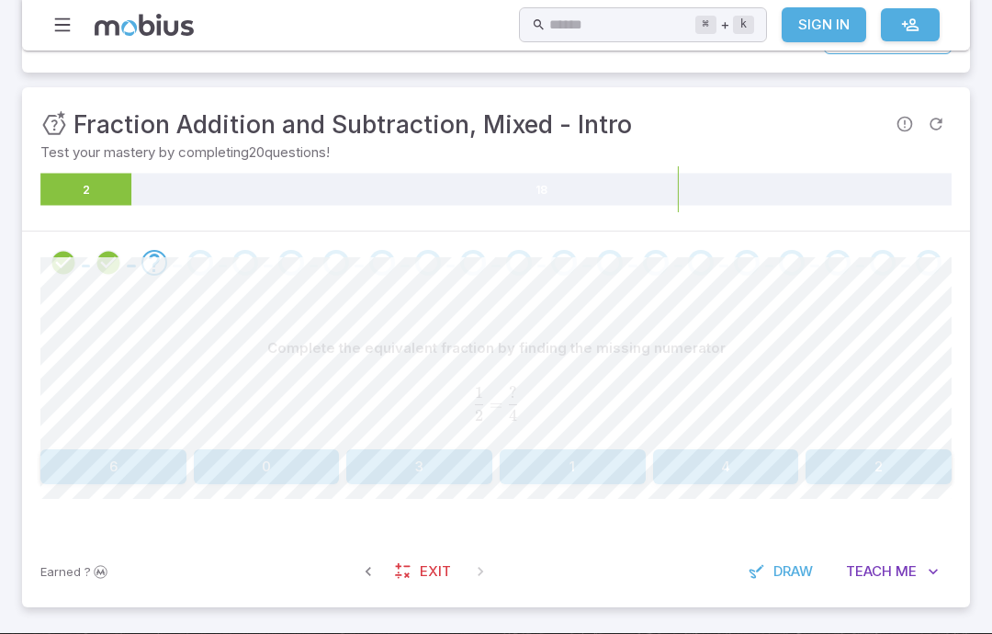
click at [846, 459] on button "2" at bounding box center [878, 466] width 146 height 35
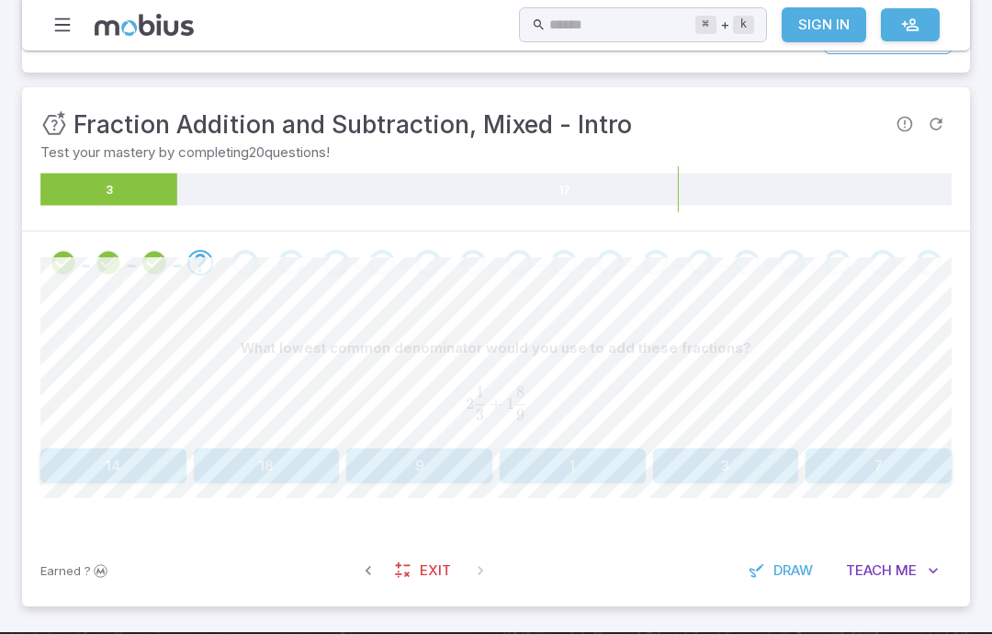
click at [409, 467] on button "9" at bounding box center [419, 465] width 146 height 35
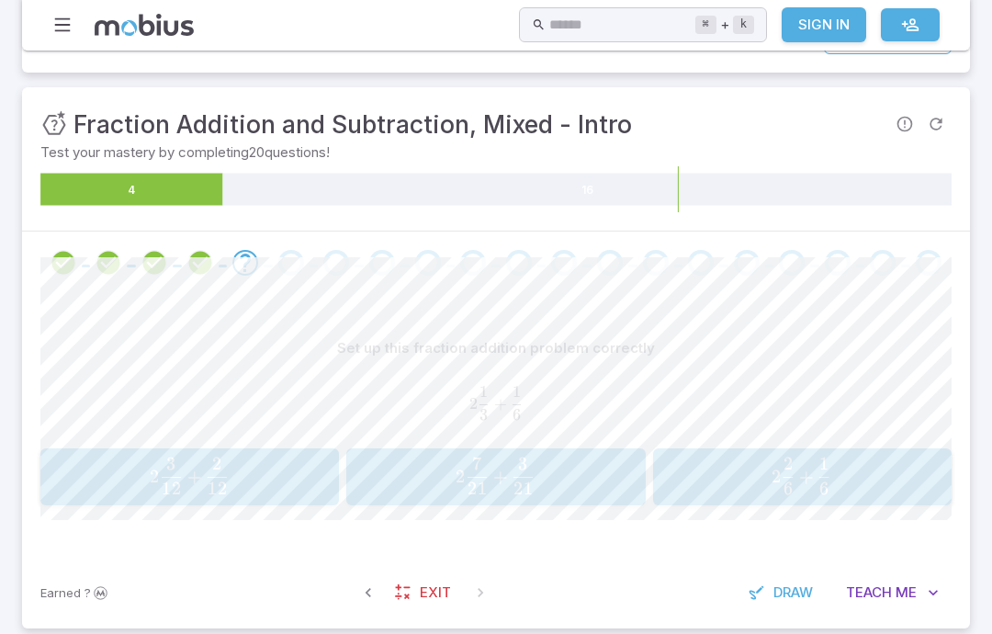
click at [891, 603] on button "Teach Me" at bounding box center [892, 592] width 118 height 35
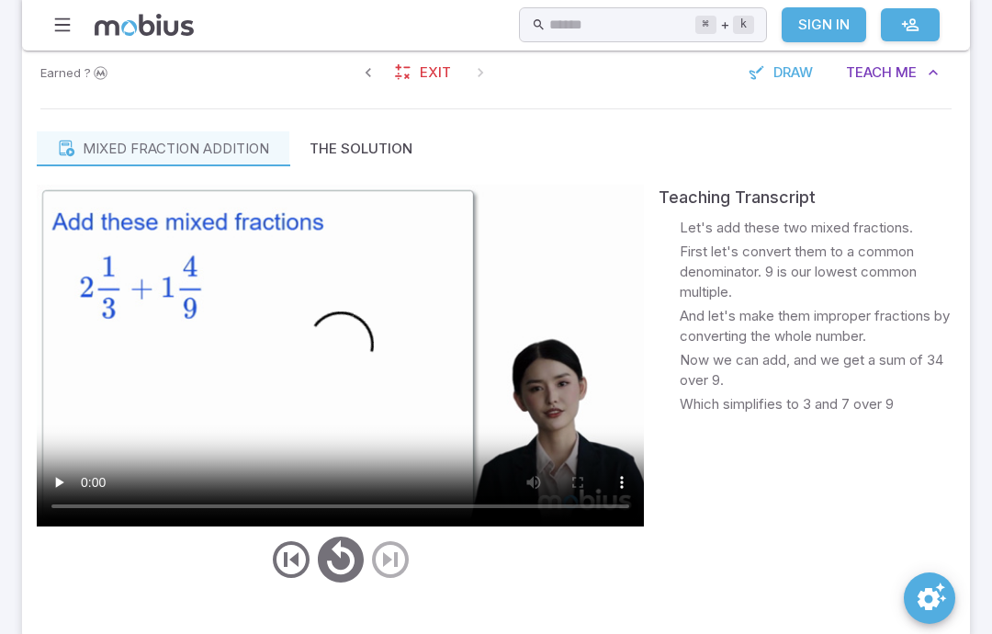
scroll to position [790, 0]
click at [260, 352] on video at bounding box center [340, 356] width 607 height 342
click at [254, 366] on video at bounding box center [340, 356] width 607 height 342
click at [269, 341] on video at bounding box center [340, 356] width 607 height 342
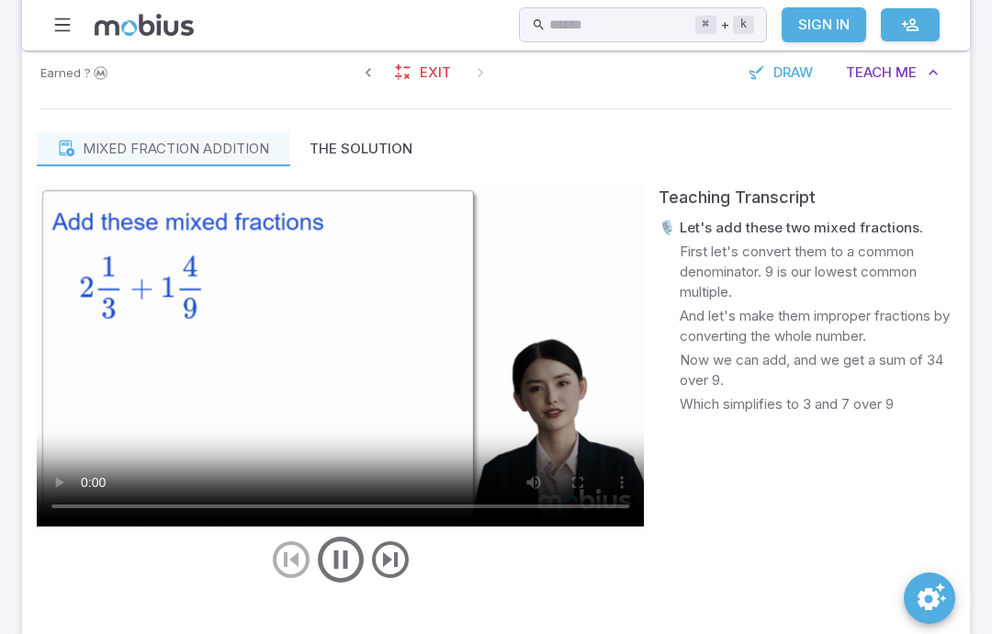
click at [340, 347] on video at bounding box center [340, 356] width 607 height 342
click at [320, 266] on video at bounding box center [340, 356] width 607 height 342
click at [313, 350] on video at bounding box center [340, 356] width 607 height 342
click at [344, 354] on video at bounding box center [340, 356] width 607 height 342
click at [369, 352] on video at bounding box center [340, 356] width 607 height 342
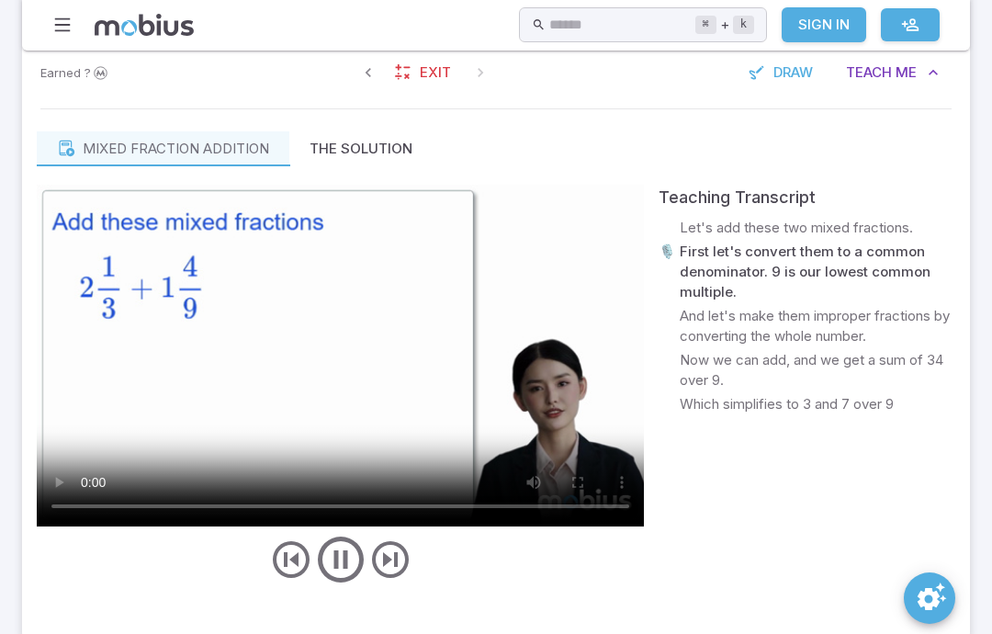
click at [328, 352] on video at bounding box center [340, 356] width 607 height 342
click at [348, 342] on video at bounding box center [340, 356] width 607 height 342
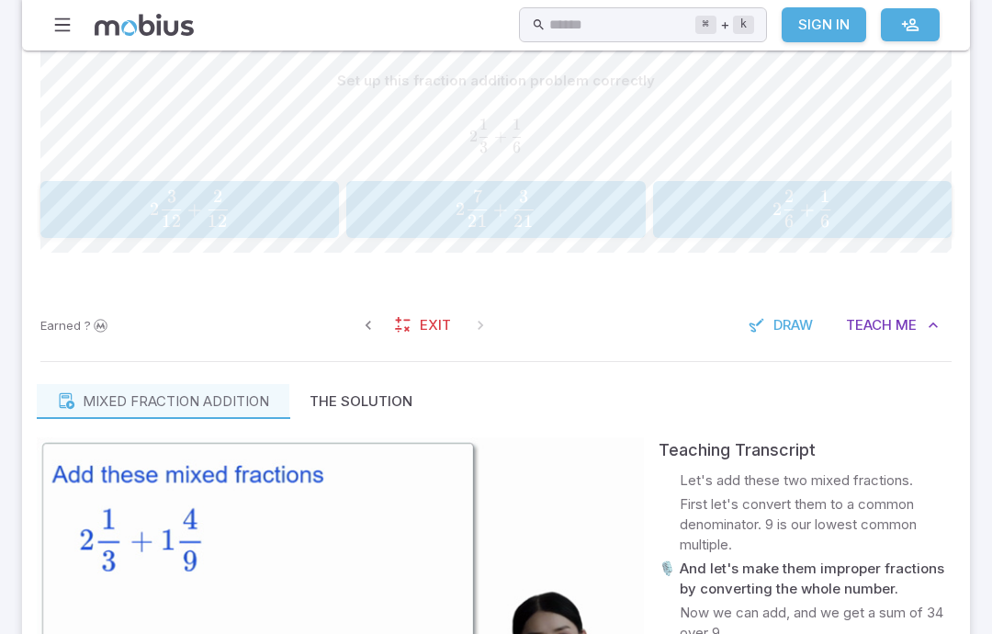
scroll to position [537, 0]
click at [567, 184] on button "2 7 21 + 3 21 2\frac{7}{21} + \frac{3}{21} 2 21 7 ​ + 21 3 ​" at bounding box center [495, 209] width 298 height 57
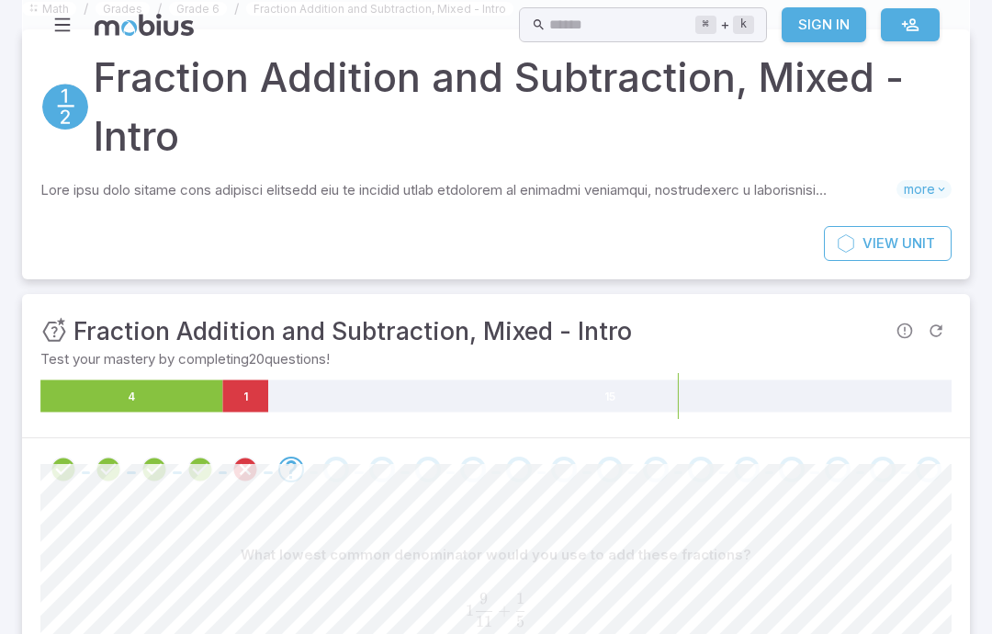
scroll to position [0, 0]
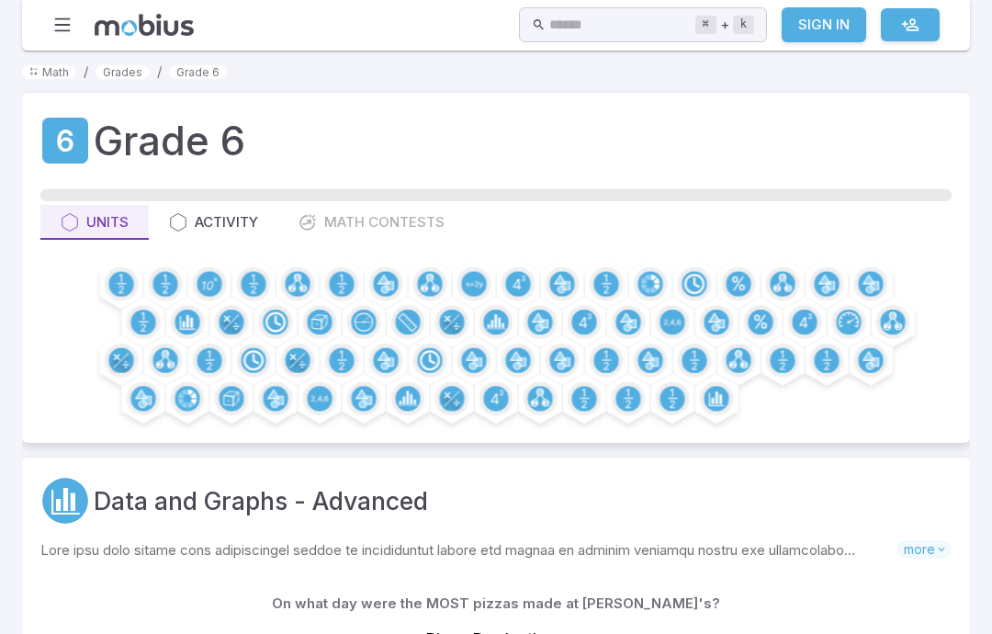
click at [126, 271] on circle at bounding box center [120, 283] width 25 height 25
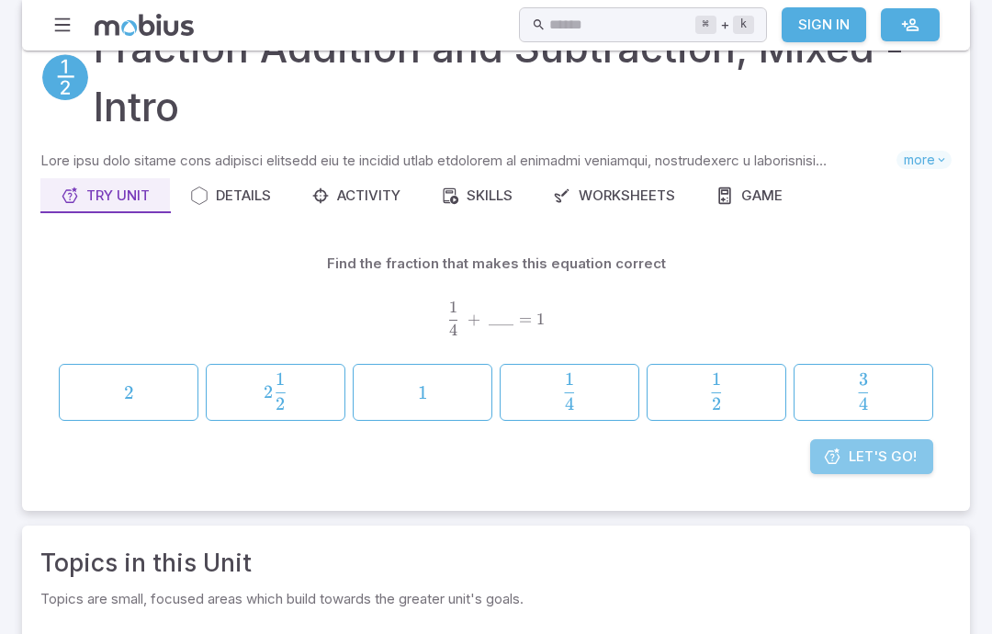
scroll to position [93, 0]
click at [853, 454] on span "Let's Go!" at bounding box center [882, 456] width 68 height 20
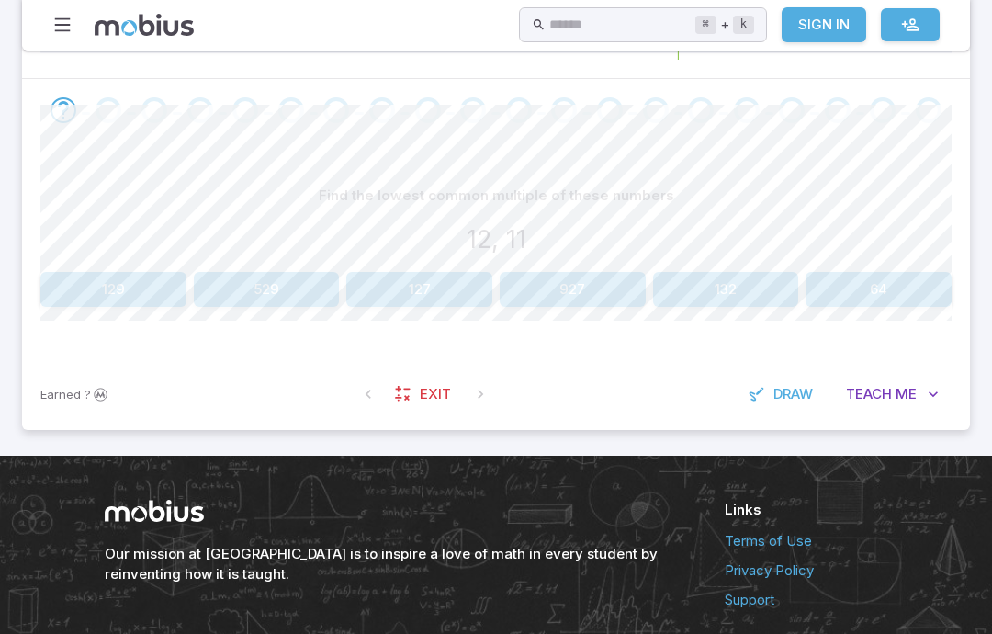
scroll to position [419, 0]
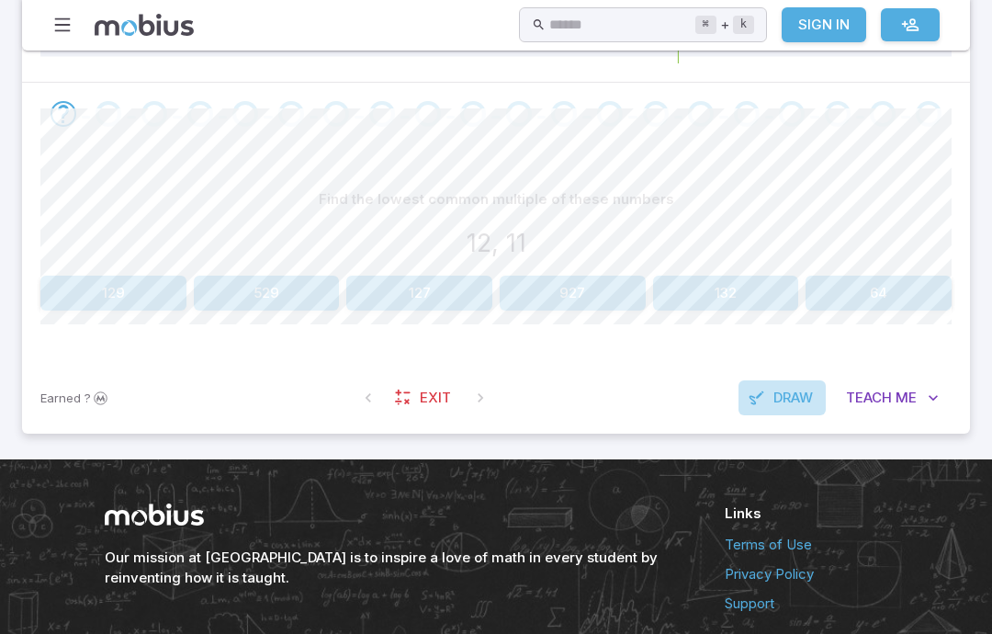
click at [782, 392] on span "Draw" at bounding box center [792, 397] width 39 height 20
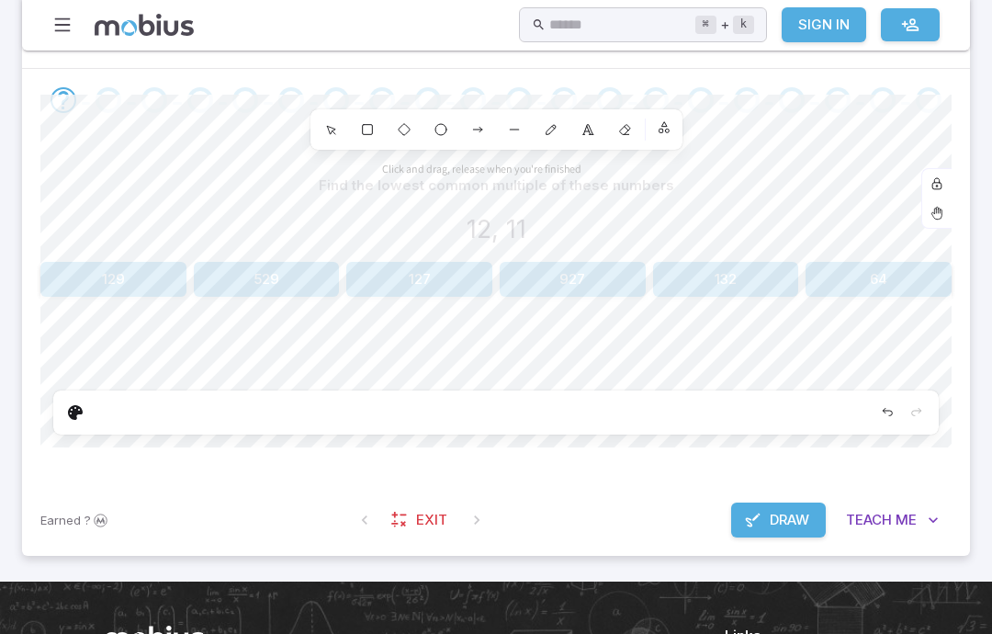
scroll to position [416, 0]
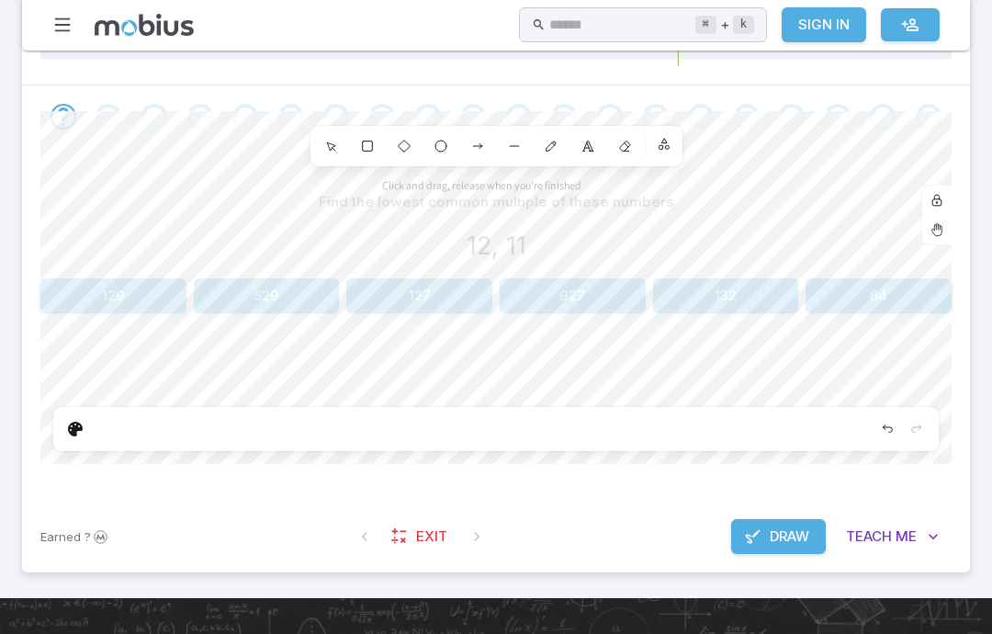
click at [783, 534] on span "Draw" at bounding box center [788, 536] width 39 height 20
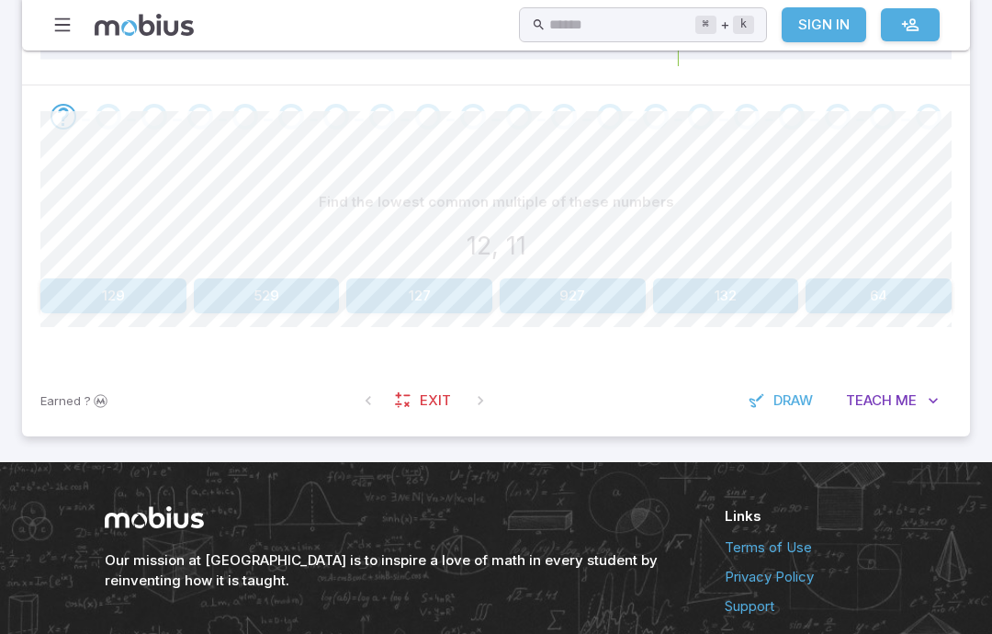
click at [779, 404] on span "Draw" at bounding box center [792, 400] width 39 height 20
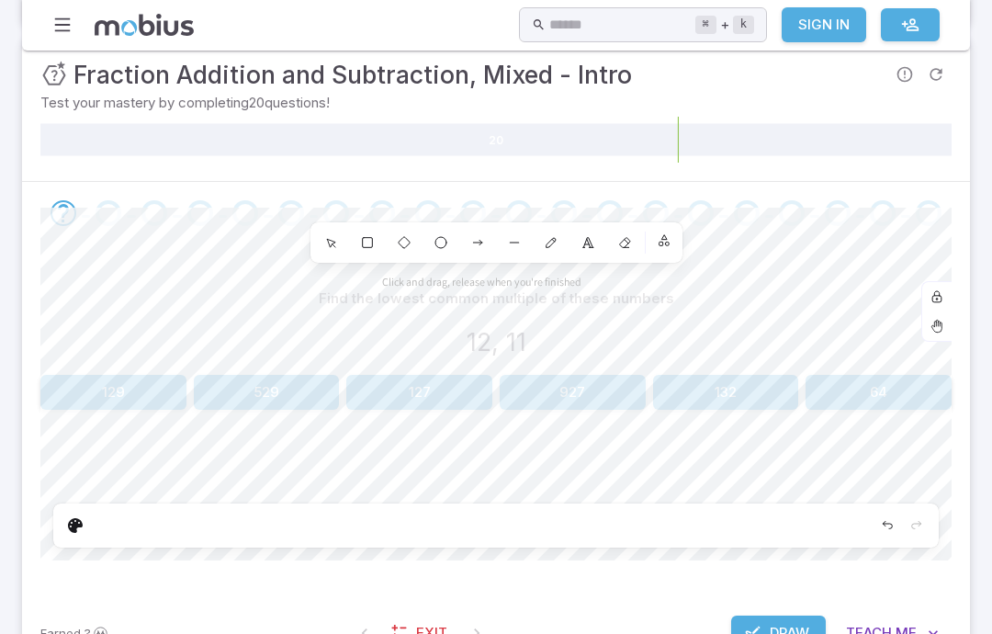
scroll to position [559, 0]
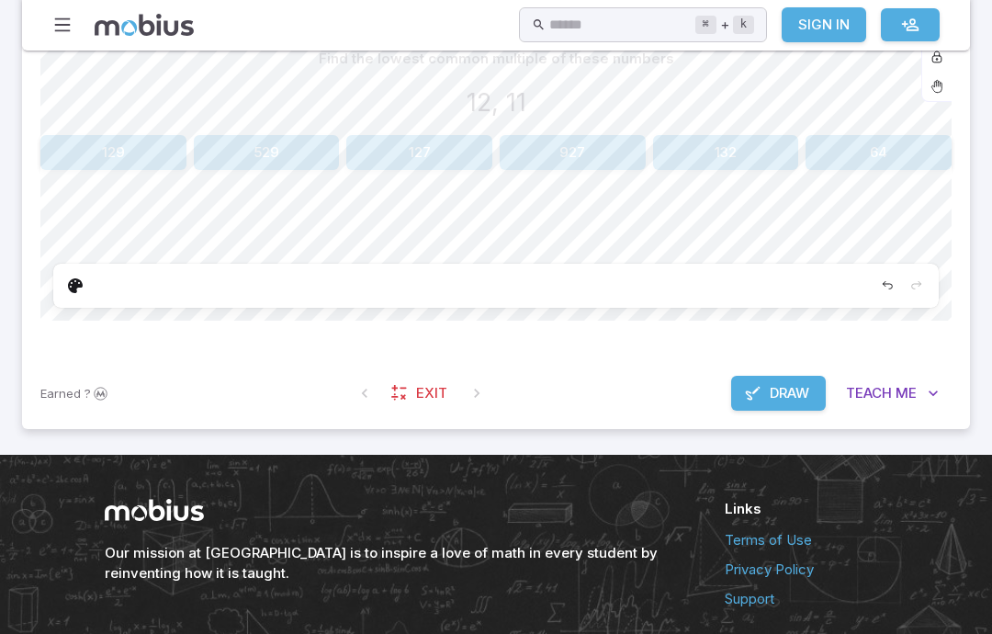
click at [84, 286] on div "Edit" at bounding box center [75, 285] width 29 height 29
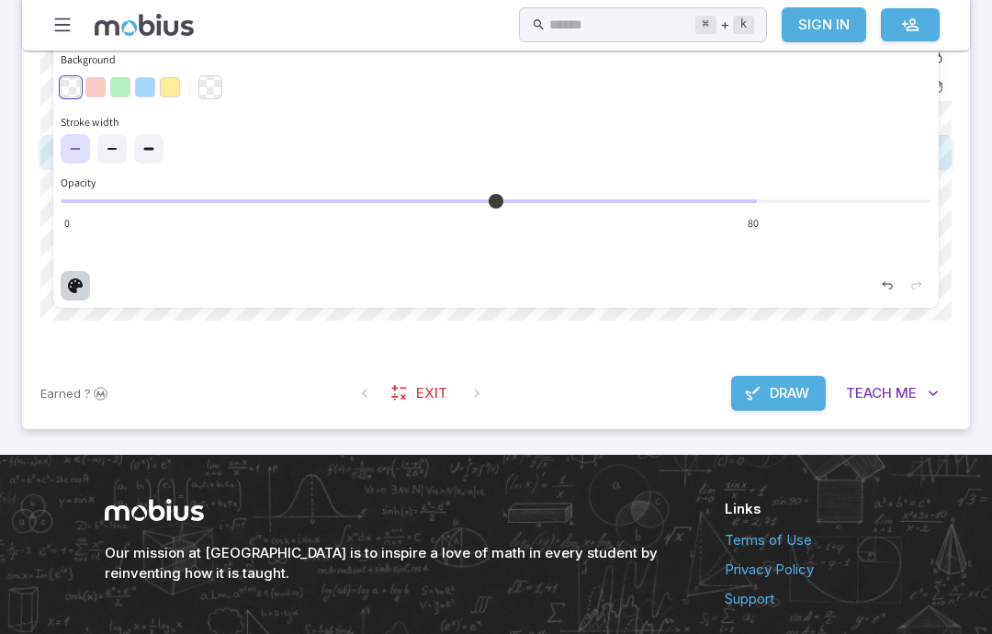
click at [81, 283] on icon "Edit" at bounding box center [75, 285] width 15 height 15
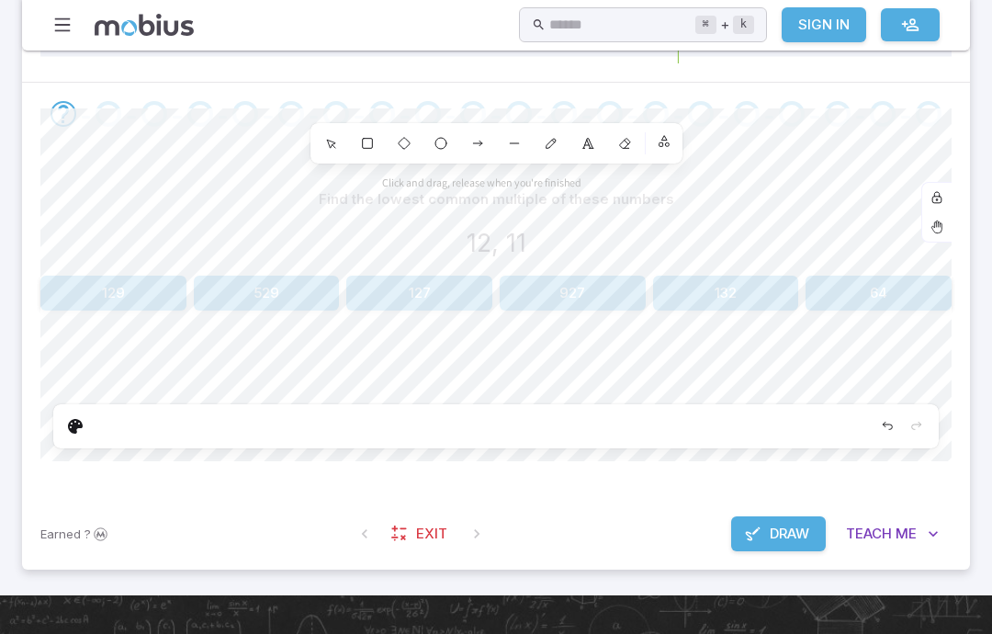
scroll to position [445, 0]
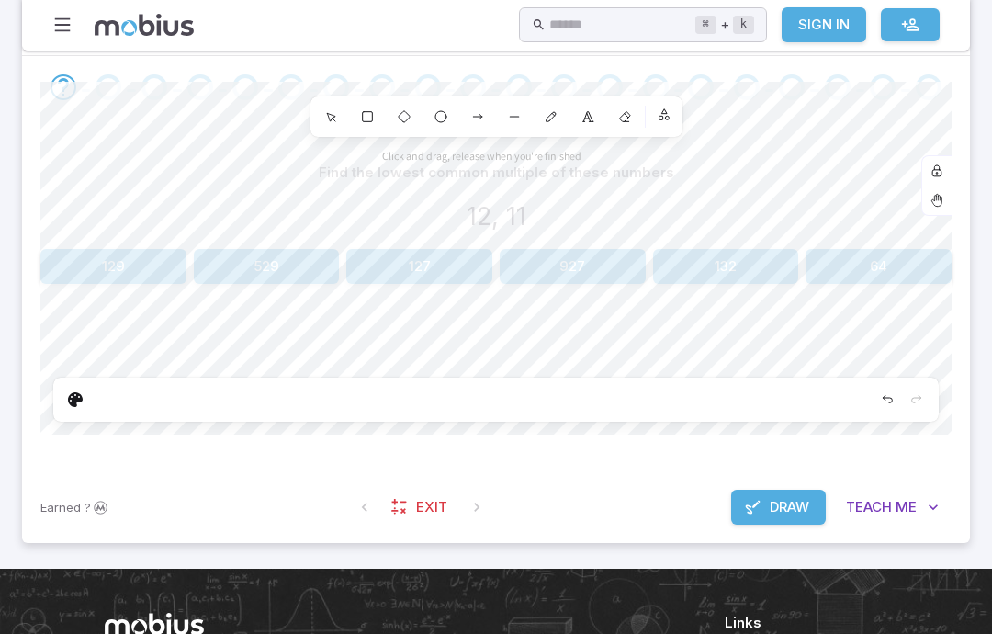
click at [783, 502] on span "Draw" at bounding box center [788, 507] width 39 height 20
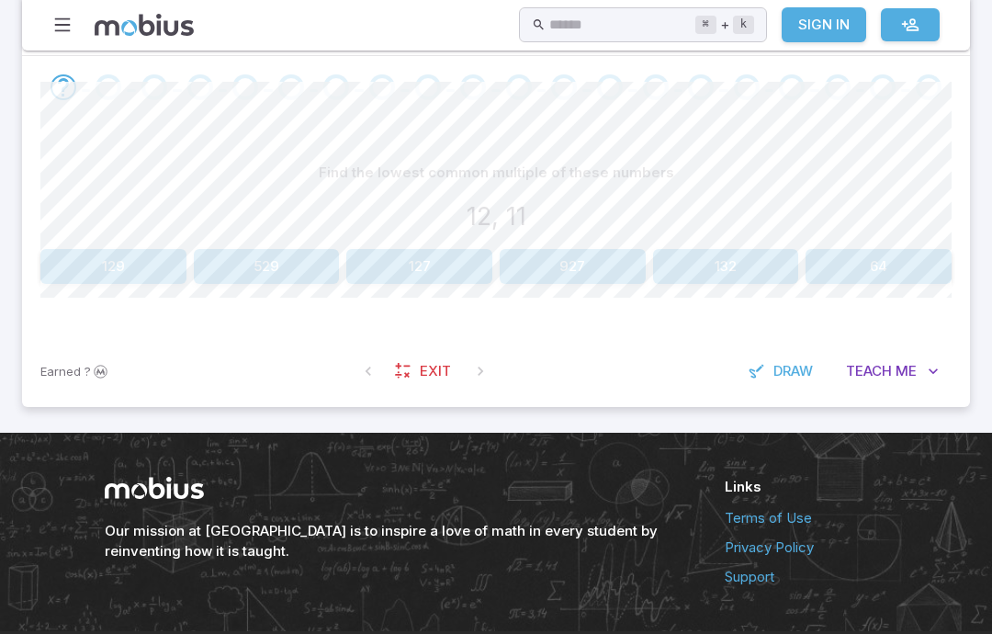
click at [789, 369] on span "Draw" at bounding box center [792, 371] width 39 height 20
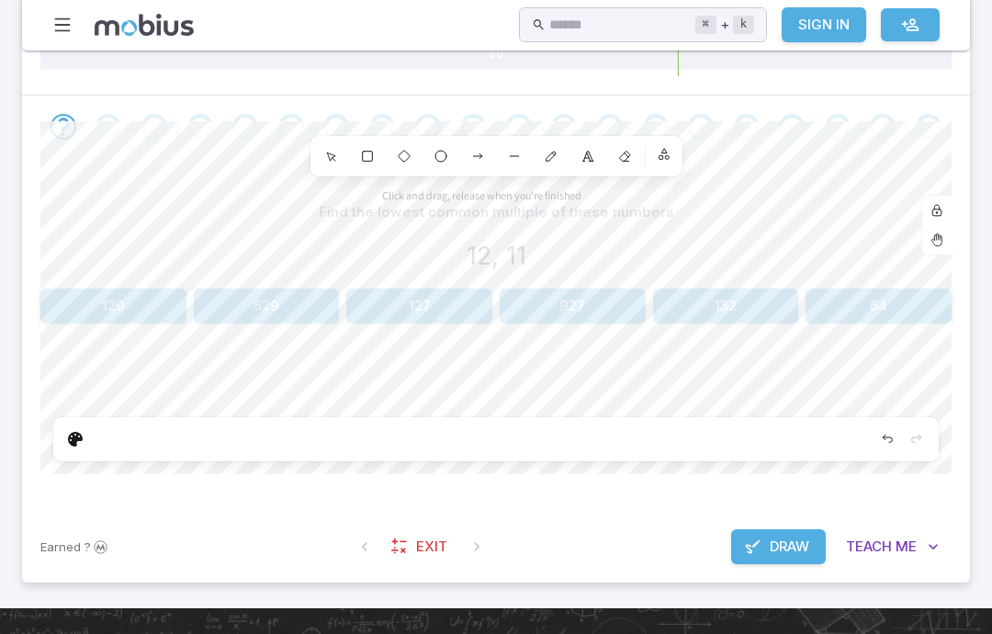
scroll to position [428, 0]
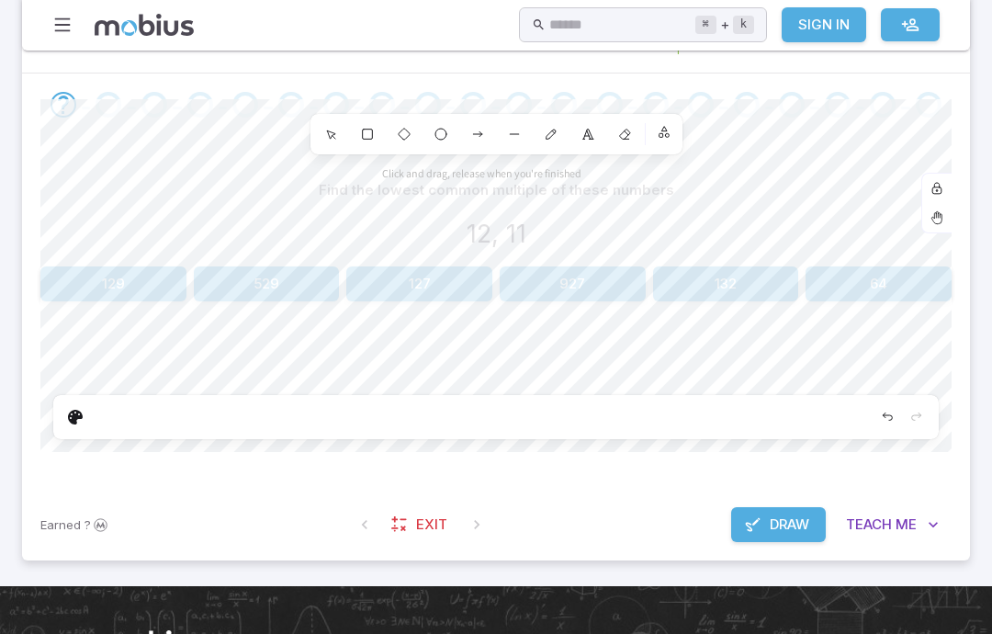
click at [64, 417] on div "Edit" at bounding box center [75, 416] width 29 height 29
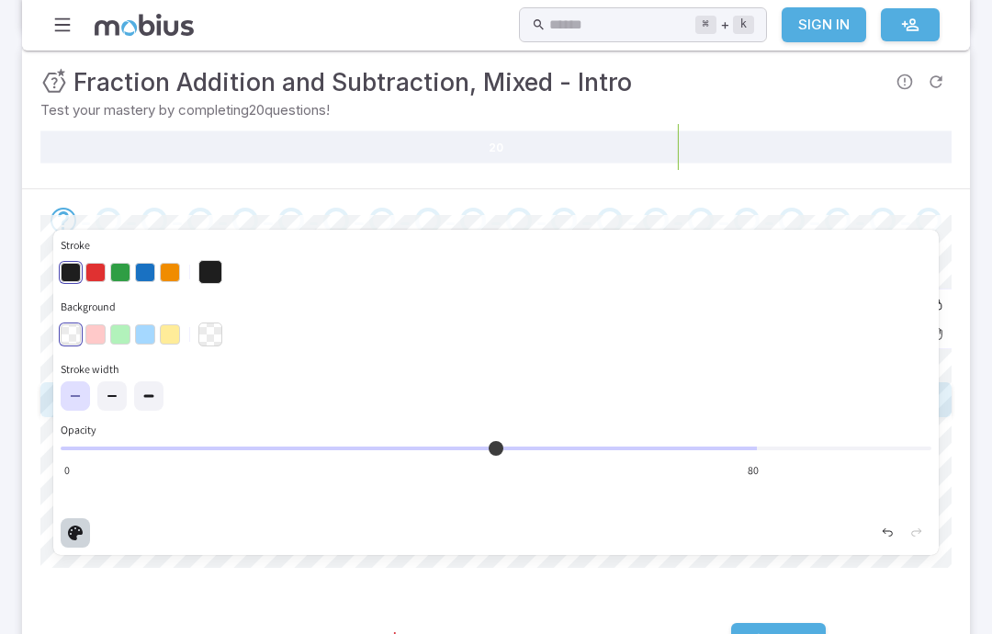
scroll to position [311, 0]
type input "**"
click at [210, 325] on button "Background" at bounding box center [210, 335] width 24 height 24
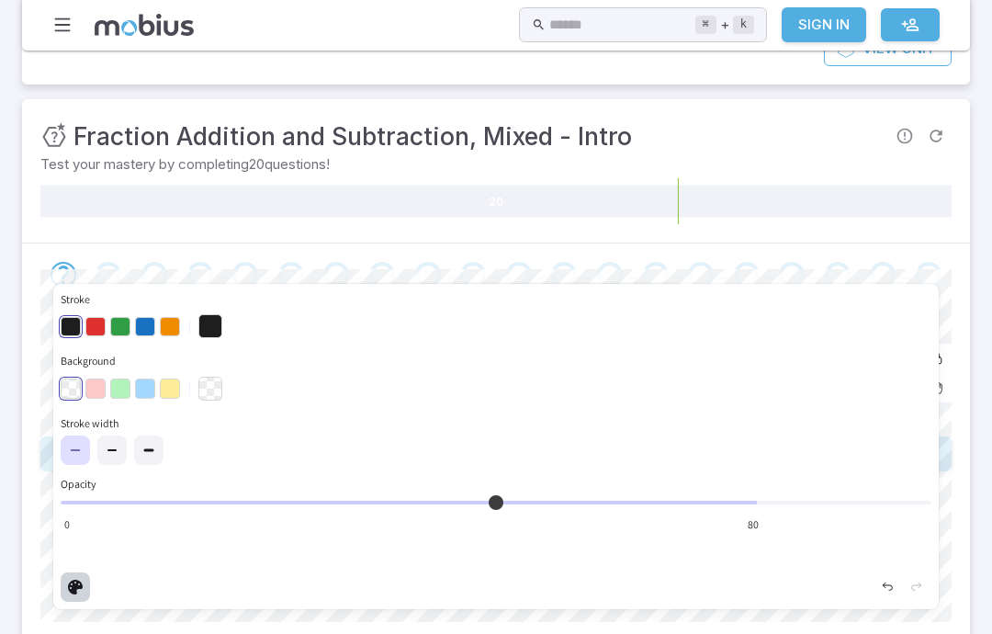
scroll to position [258, 0]
click at [79, 582] on icon "Edit" at bounding box center [75, 586] width 15 height 15
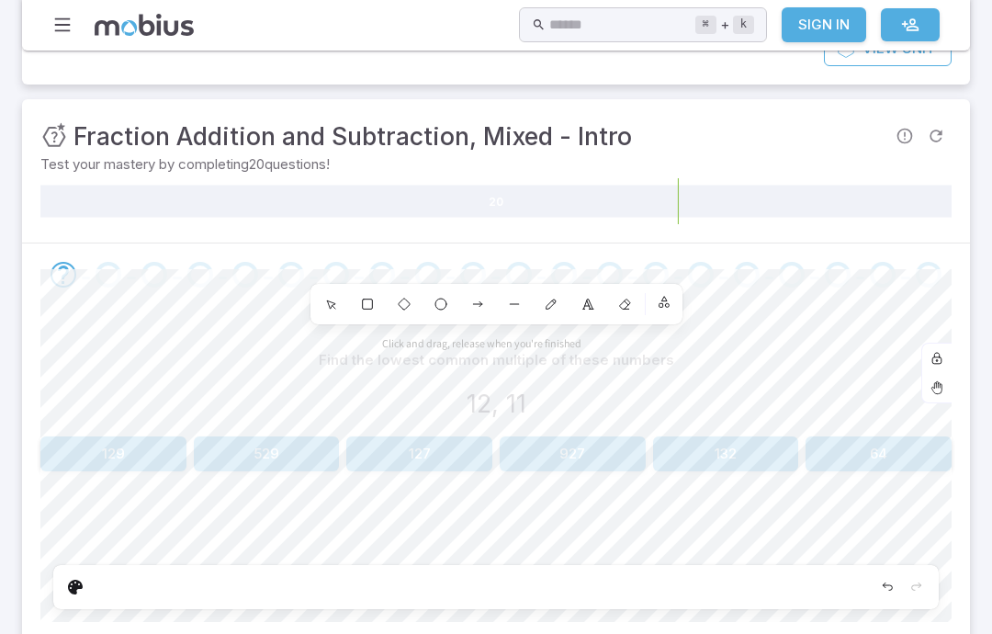
click at [87, 572] on div "Edit" at bounding box center [75, 586] width 29 height 29
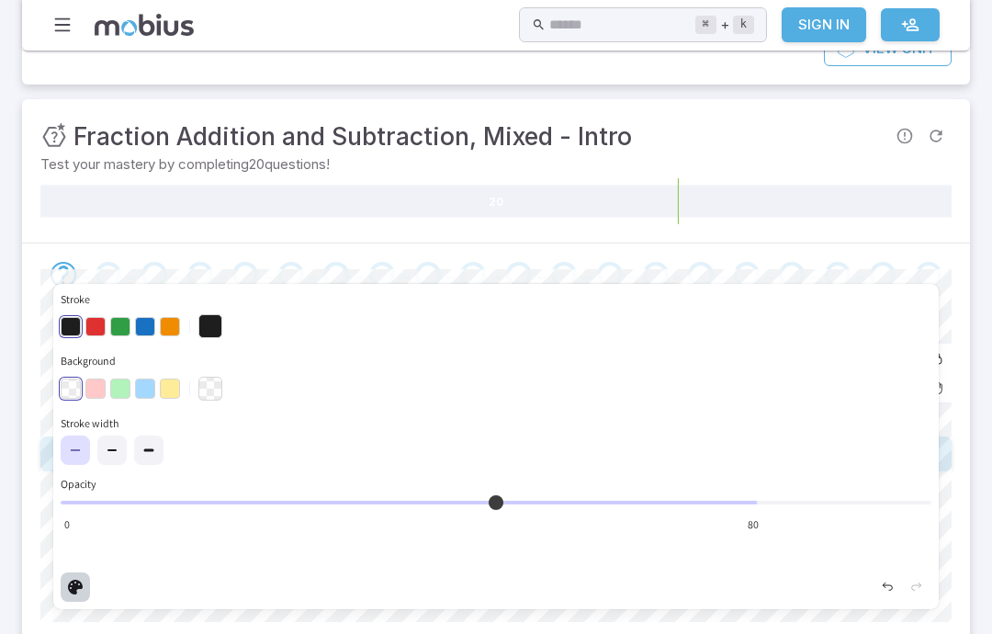
click at [151, 448] on icon at bounding box center [148, 450] width 15 height 15
click at [74, 443] on icon at bounding box center [75, 450] width 15 height 15
click at [200, 322] on button "Stroke" at bounding box center [210, 326] width 24 height 24
click at [163, 330] on button "button" at bounding box center [170, 327] width 20 height 20
click at [64, 331] on button "button" at bounding box center [71, 327] width 20 height 20
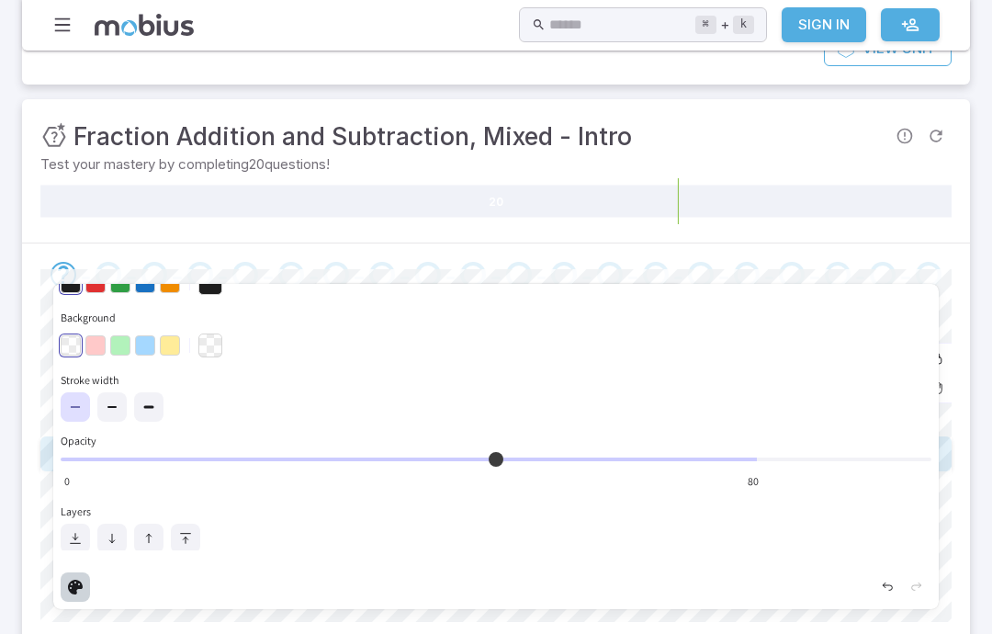
scroll to position [43, 0]
click at [72, 590] on icon "Edit" at bounding box center [75, 586] width 15 height 15
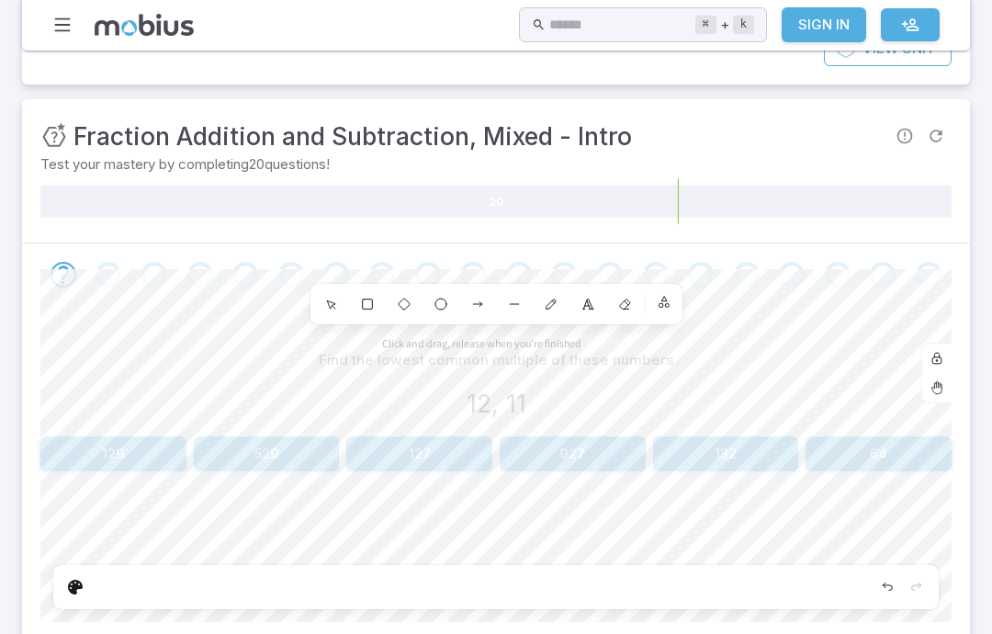
click at [875, 582] on div "Undo" at bounding box center [886, 586] width 29 height 29
click at [874, 593] on div "Undo" at bounding box center [886, 586] width 29 height 29
click at [871, 590] on div at bounding box center [495, 587] width 885 height 44
click at [865, 584] on div at bounding box center [495, 587] width 885 height 44
click at [889, 583] on icon "Undo" at bounding box center [886, 585] width 9 height 7
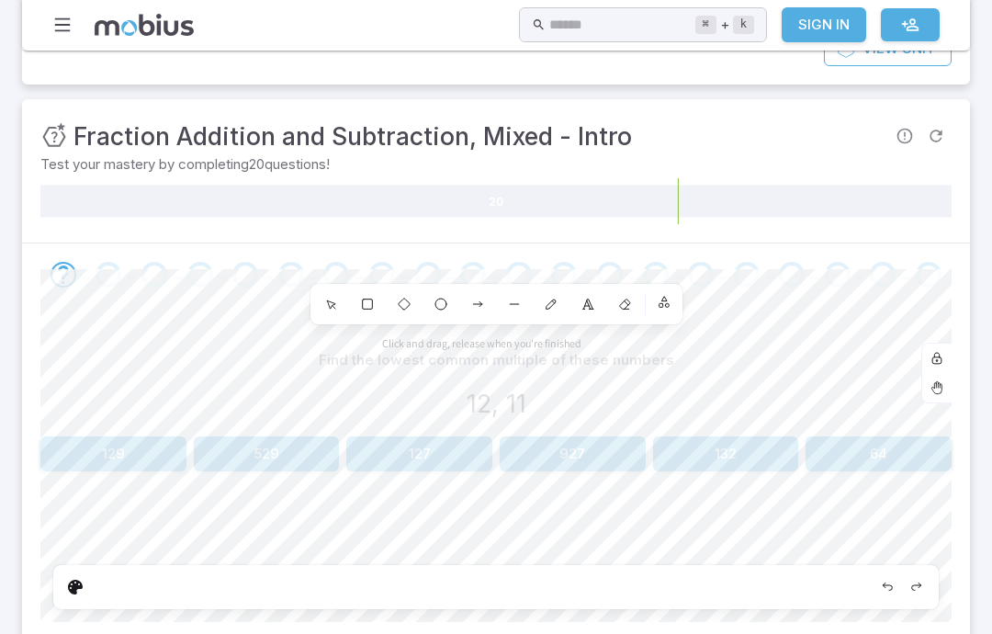
click at [884, 584] on icon "Undo" at bounding box center [886, 585] width 9 height 7
click at [885, 582] on icon "Undo" at bounding box center [886, 585] width 9 height 7
click at [884, 579] on icon "Undo" at bounding box center [887, 586] width 15 height 15
click at [876, 587] on div "Undo" at bounding box center [886, 586] width 29 height 29
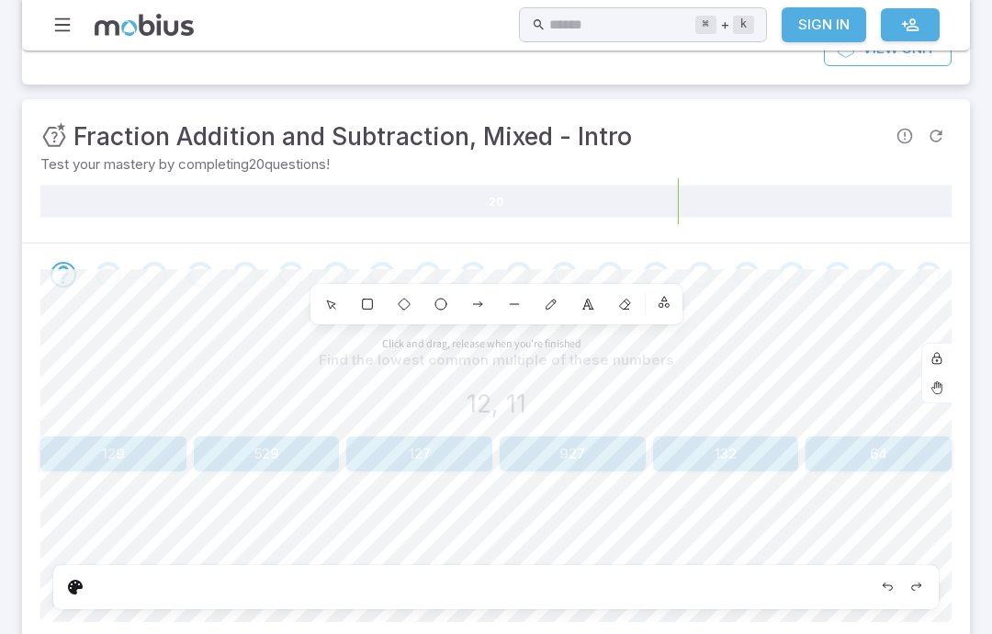
click at [875, 586] on div "Undo" at bounding box center [886, 586] width 29 height 29
click at [869, 596] on div at bounding box center [495, 587] width 885 height 44
click at [883, 584] on icon "Undo" at bounding box center [887, 586] width 15 height 15
click at [883, 585] on icon "Undo" at bounding box center [887, 586] width 15 height 15
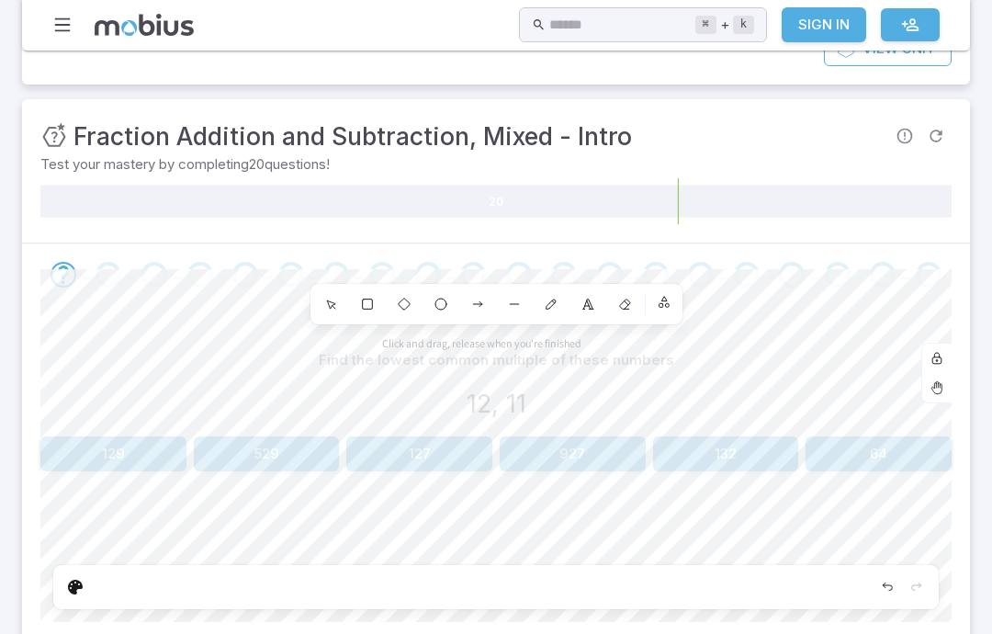
click at [871, 594] on div at bounding box center [495, 587] width 885 height 44
click at [887, 592] on div "Undo" at bounding box center [886, 586] width 29 height 29
click at [881, 585] on icon "Undo" at bounding box center [887, 586] width 15 height 15
click at [880, 583] on icon "Undo" at bounding box center [887, 586] width 15 height 15
click at [873, 586] on div "Undo" at bounding box center [886, 586] width 29 height 29
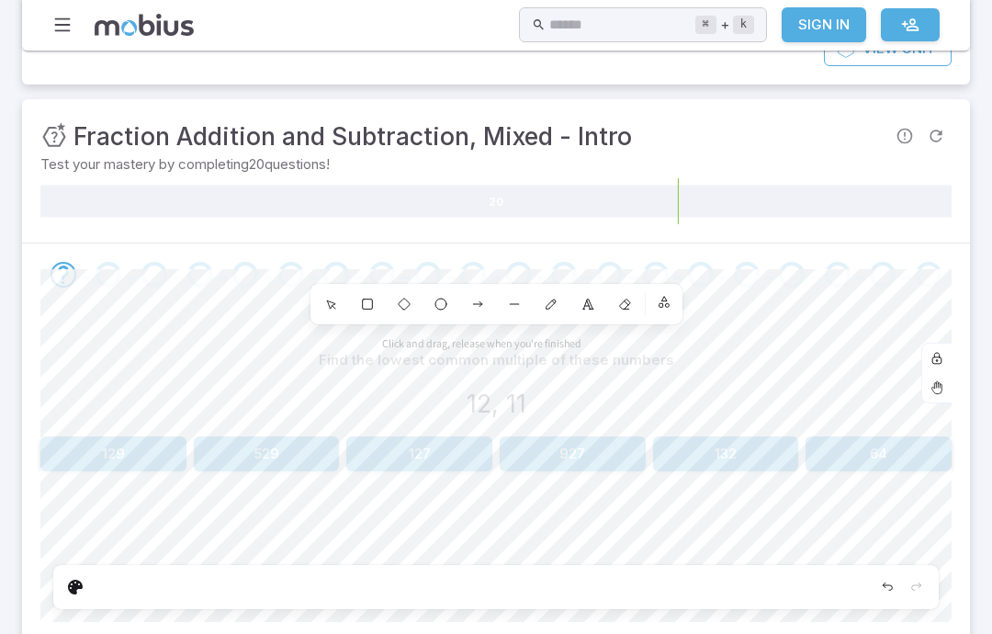
click at [892, 579] on icon "Undo" at bounding box center [887, 586] width 15 height 15
click at [880, 583] on icon "Undo" at bounding box center [887, 586] width 15 height 15
click at [880, 579] on icon "Undo" at bounding box center [887, 586] width 15 height 15
click at [884, 590] on icon "Undo" at bounding box center [887, 586] width 15 height 15
click at [883, 590] on icon "Undo" at bounding box center [887, 586] width 15 height 15
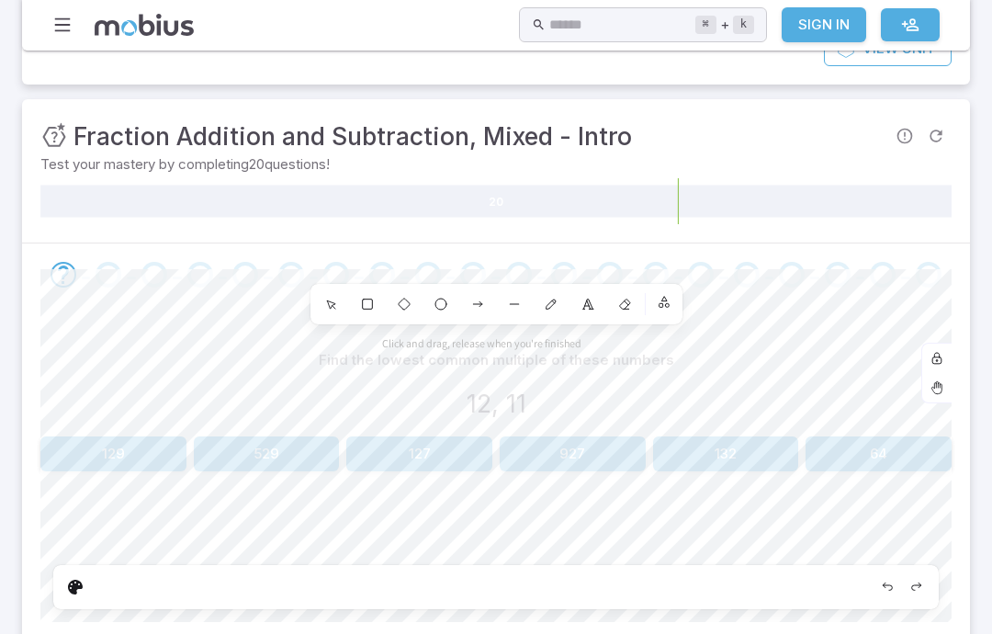
click at [880, 597] on div "Undo" at bounding box center [886, 586] width 29 height 29
click at [879, 597] on div "Undo" at bounding box center [886, 586] width 29 height 29
click at [892, 597] on div "Undo" at bounding box center [886, 586] width 29 height 29
click at [891, 597] on div "Undo" at bounding box center [886, 586] width 29 height 29
click at [879, 597] on div "Undo" at bounding box center [886, 586] width 29 height 29
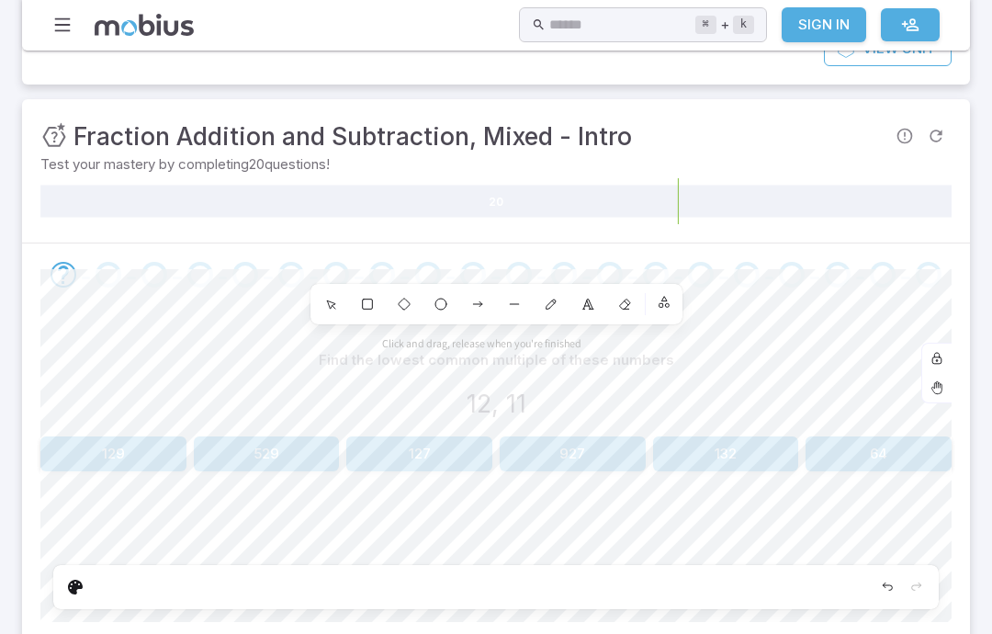
click at [878, 596] on div "Undo" at bounding box center [886, 586] width 29 height 29
click at [903, 593] on div "Redo" at bounding box center [916, 586] width 29 height 29
click at [902, 592] on div "Redo" at bounding box center [916, 586] width 29 height 29
